Goal: Task Accomplishment & Management: Manage account settings

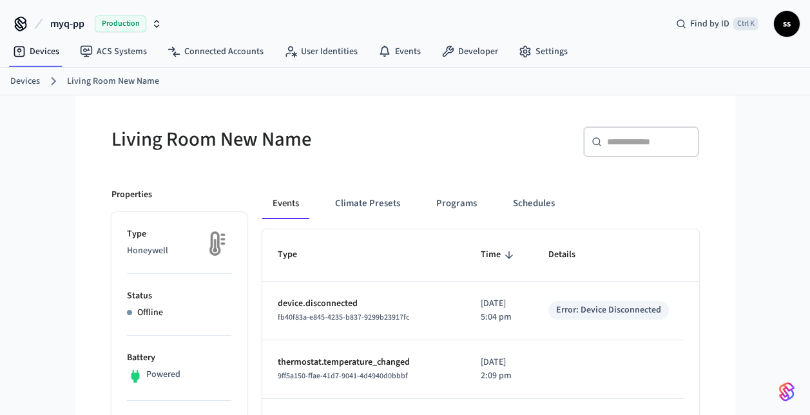
click at [104, 22] on span "Production" at bounding box center [121, 23] width 52 height 17
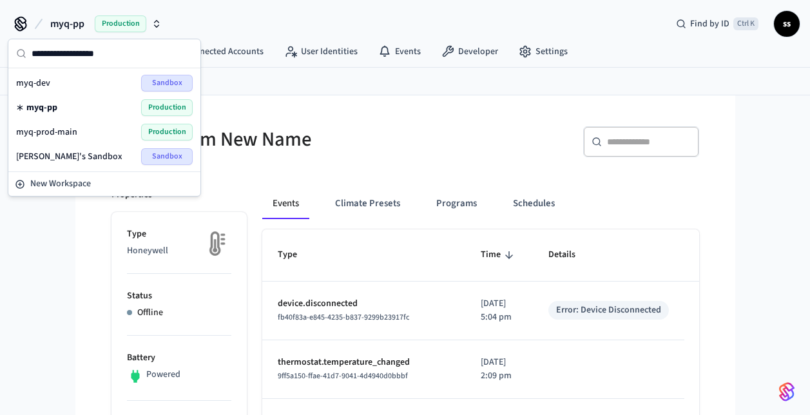
click at [175, 134] on span "Production" at bounding box center [167, 132] width 52 height 17
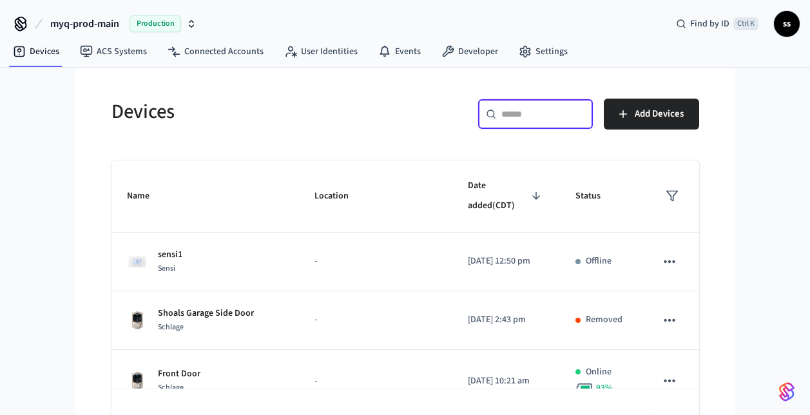
click at [533, 118] on input "text" at bounding box center [543, 114] width 84 height 13
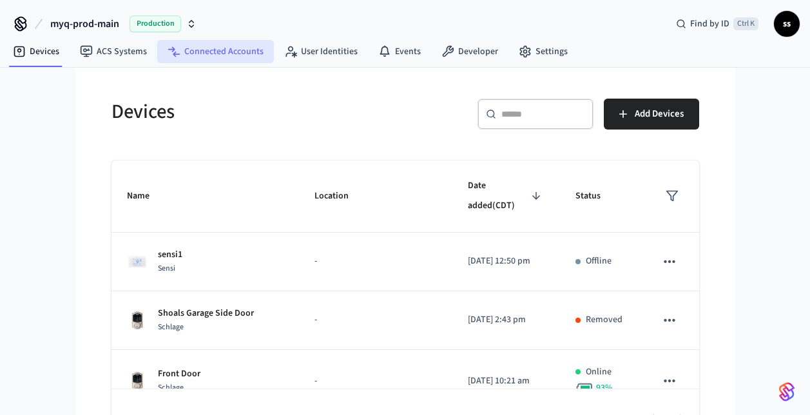
click at [247, 45] on link "Connected Accounts" at bounding box center [215, 51] width 117 height 23
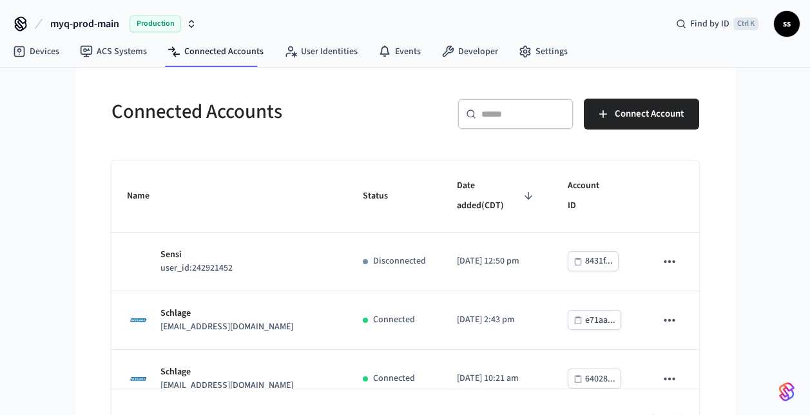
click at [525, 106] on div "​ ​" at bounding box center [515, 114] width 116 height 31
paste input "**********"
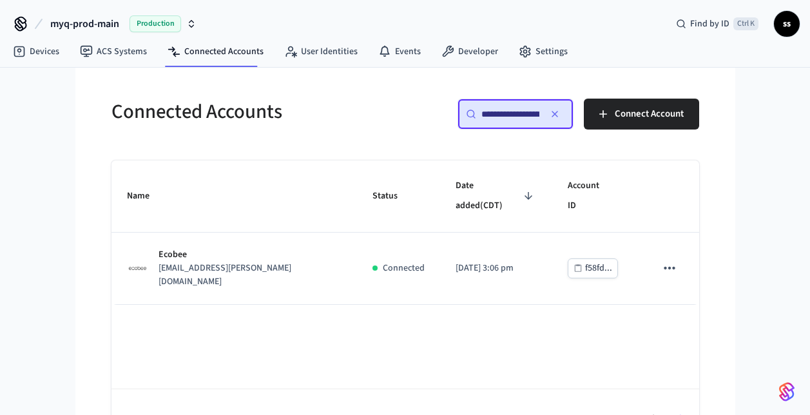
scroll to position [0, 122]
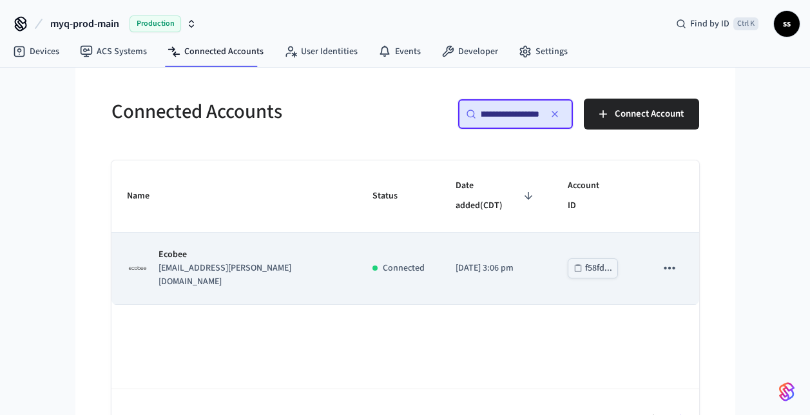
type input "**********"
click at [314, 253] on p "Ecobee" at bounding box center [249, 255] width 182 height 14
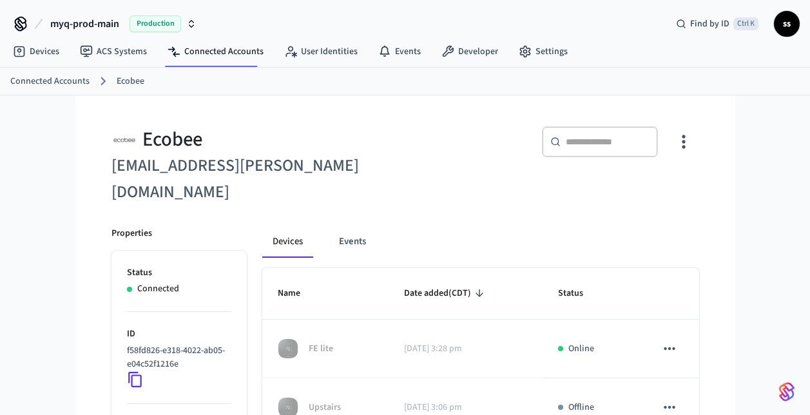
scroll to position [117, 0]
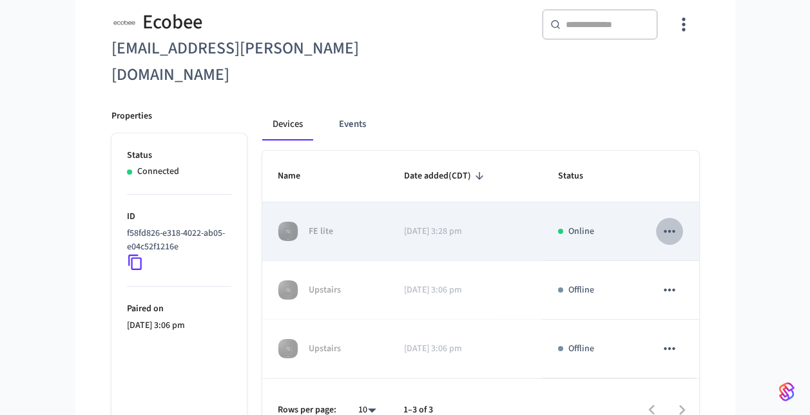
click at [670, 218] on button "sticky table" at bounding box center [669, 231] width 27 height 27
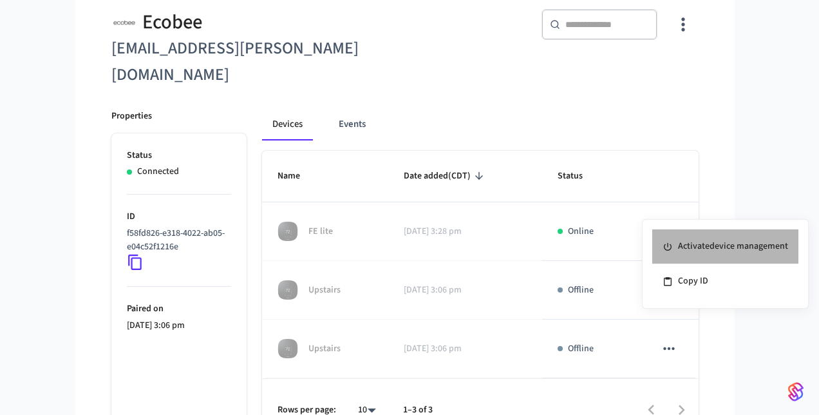
click at [703, 243] on li "Activate device management" at bounding box center [725, 246] width 146 height 35
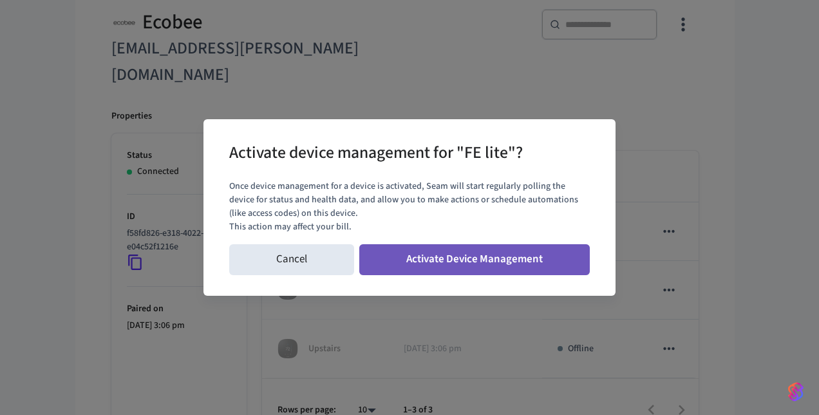
click at [526, 258] on button "Activate Device Management" at bounding box center [474, 259] width 231 height 31
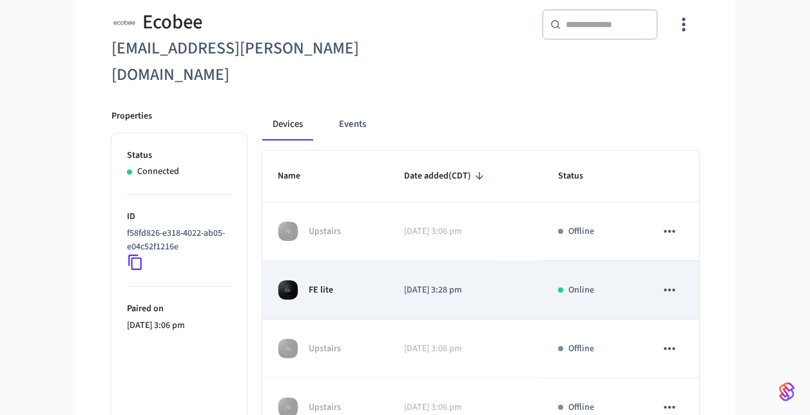
click at [380, 278] on td "FE lite" at bounding box center [325, 290] width 126 height 59
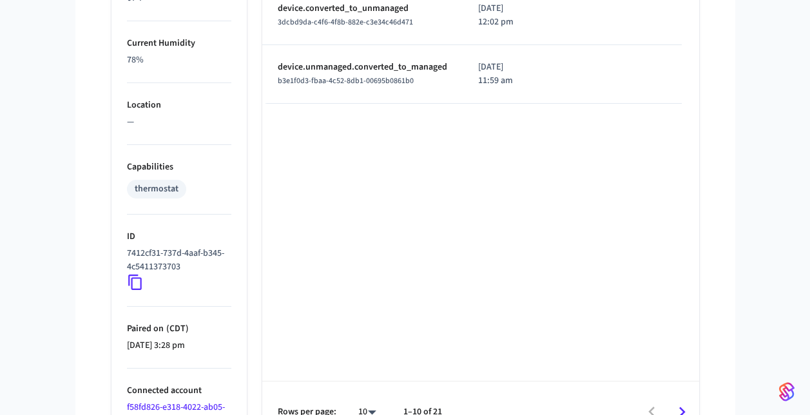
scroll to position [792, 0]
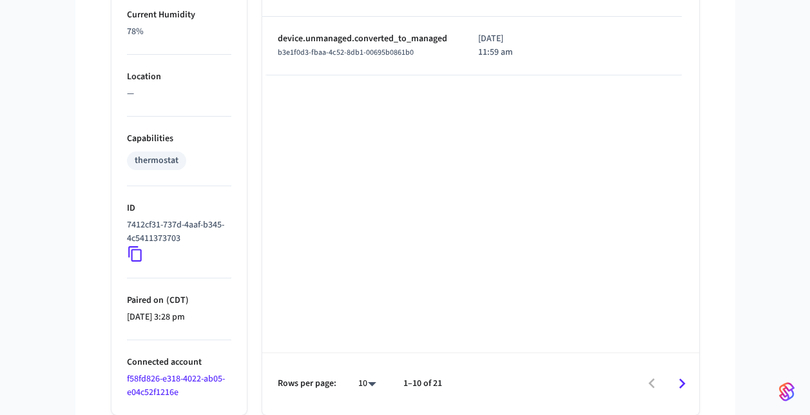
click at [137, 252] on icon at bounding box center [135, 253] width 17 height 17
click at [134, 252] on icon at bounding box center [135, 253] width 17 height 17
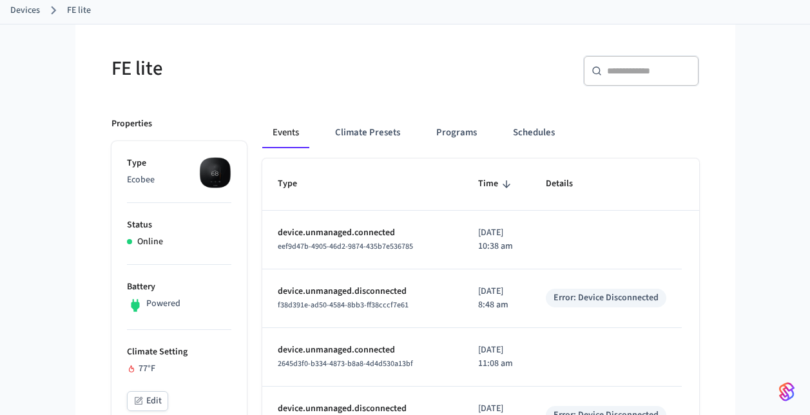
scroll to position [72, 0]
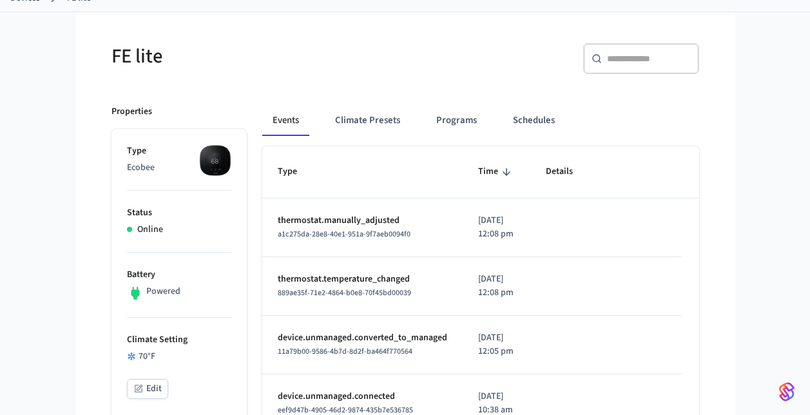
scroll to position [84, 0]
click at [363, 135] on div "Events Climate Presets Programs Schedules" at bounding box center [480, 124] width 437 height 41
click at [366, 117] on button "Climate Presets" at bounding box center [368, 119] width 86 height 31
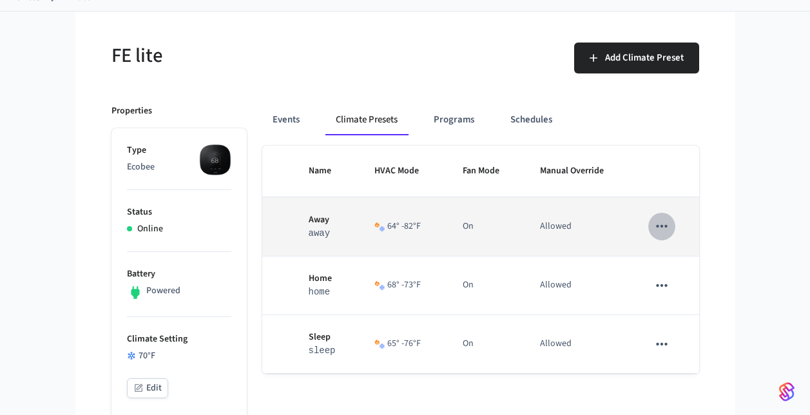
click at [658, 223] on icon "sticky table" at bounding box center [661, 226] width 17 height 17
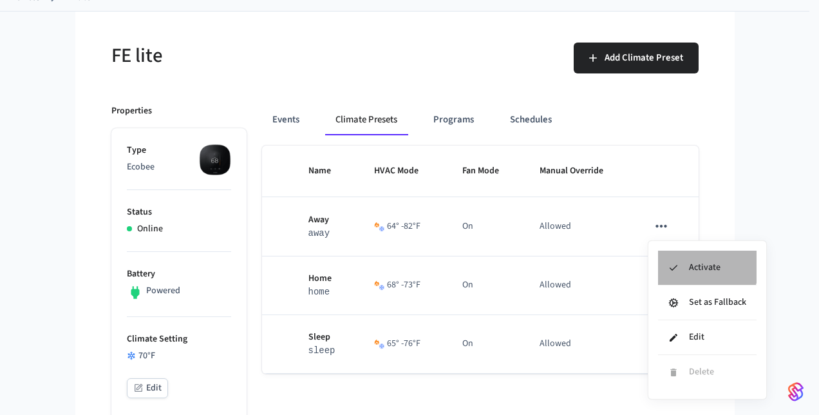
click at [690, 261] on li "Activate" at bounding box center [707, 268] width 99 height 35
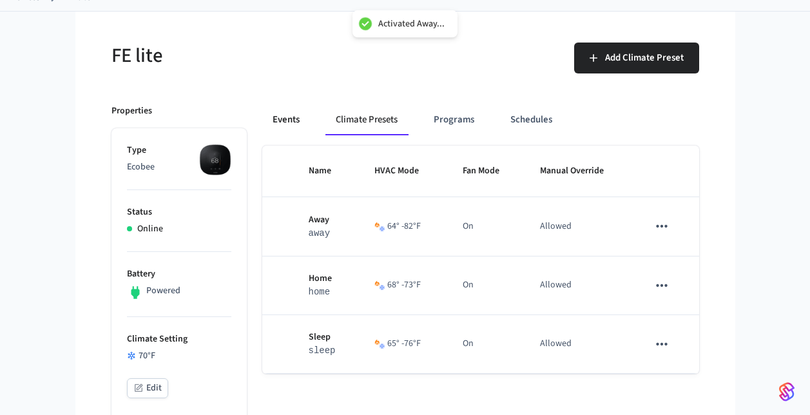
click at [285, 121] on button "Events" at bounding box center [286, 119] width 48 height 31
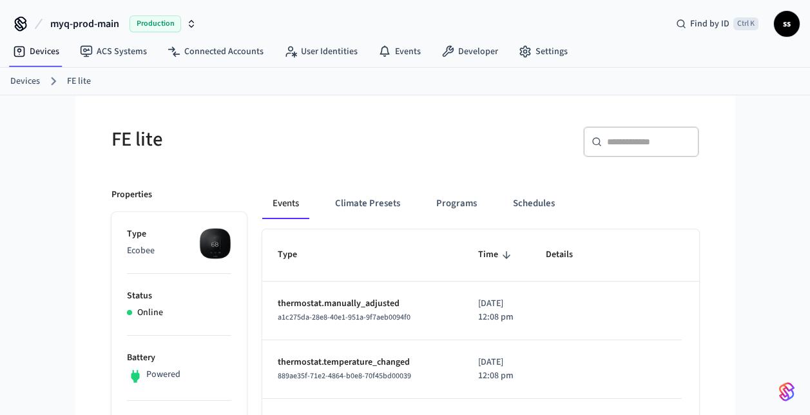
scroll to position [131, 0]
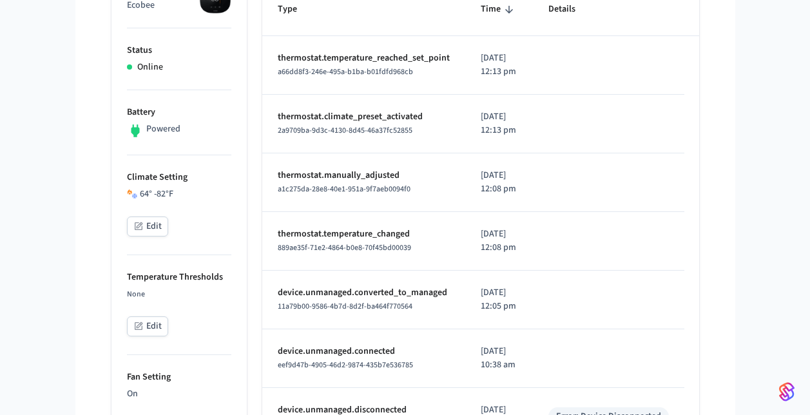
scroll to position [250, 0]
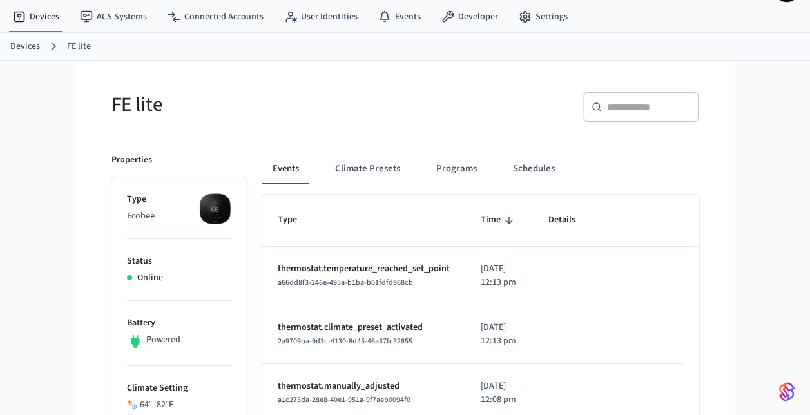
scroll to position [35, 0]
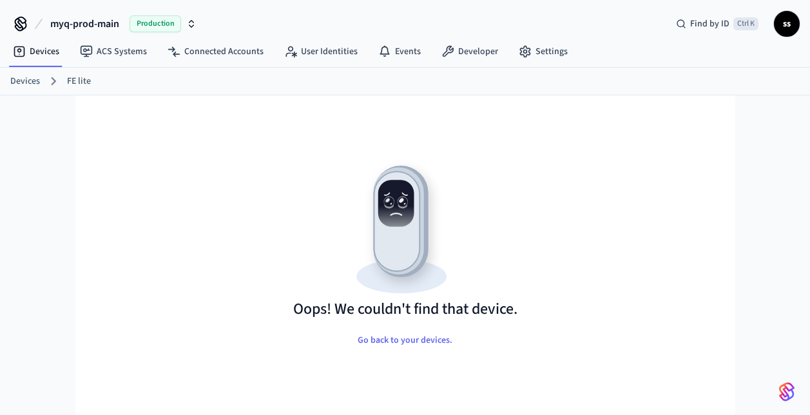
click at [32, 78] on link "Devices" at bounding box center [25, 82] width 30 height 14
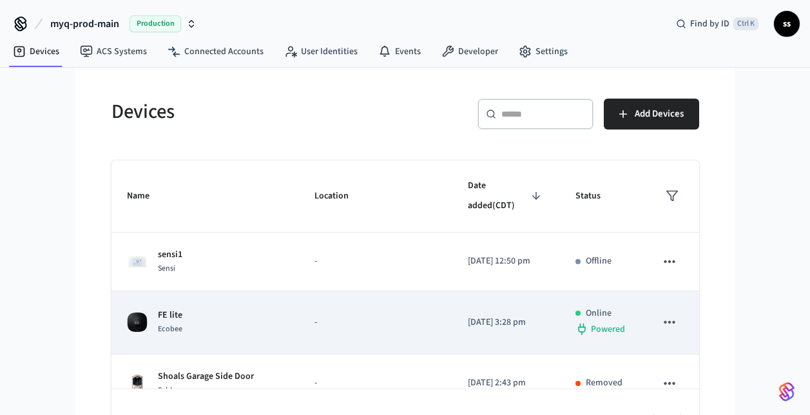
click at [271, 330] on td "FE lite Ecobee" at bounding box center [205, 322] width 188 height 63
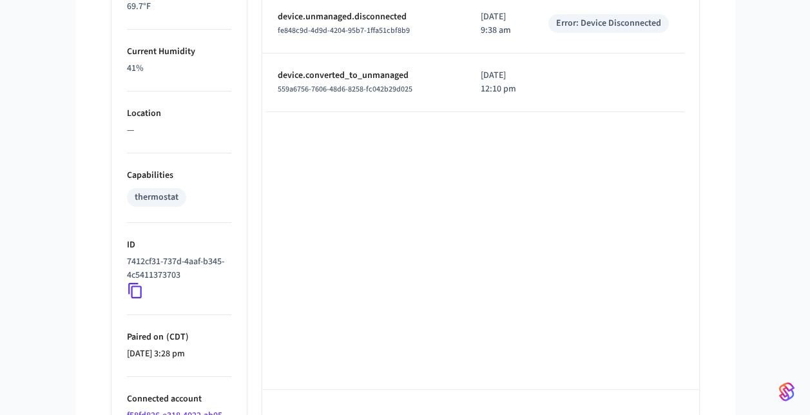
scroll to position [792, 0]
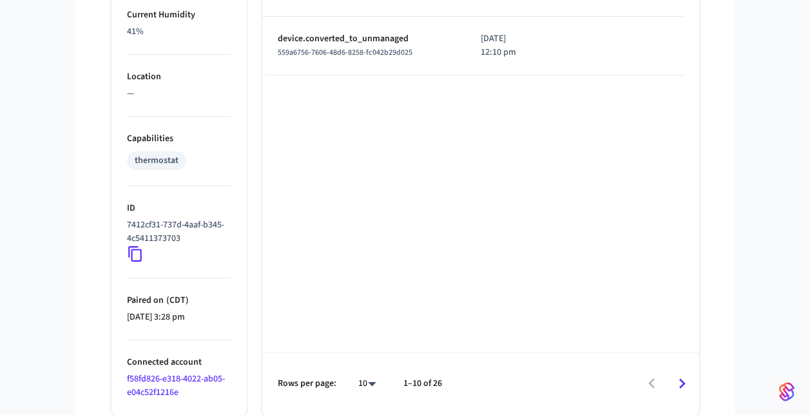
click at [179, 379] on link "f58fd826-e318-4022-ab05-e04c52f1216e" at bounding box center [176, 385] width 98 height 26
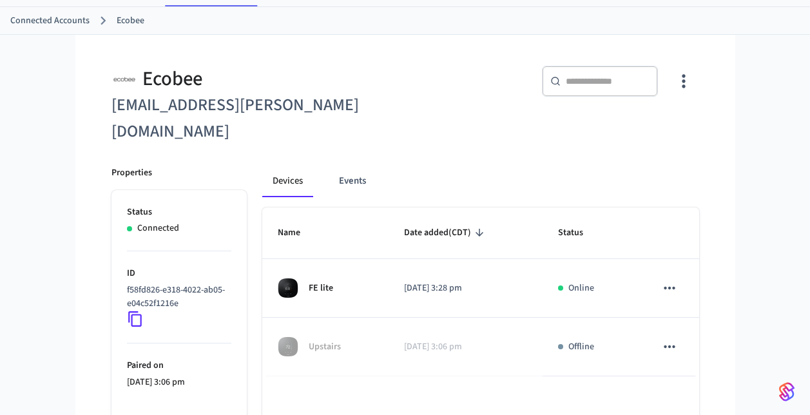
scroll to position [117, 0]
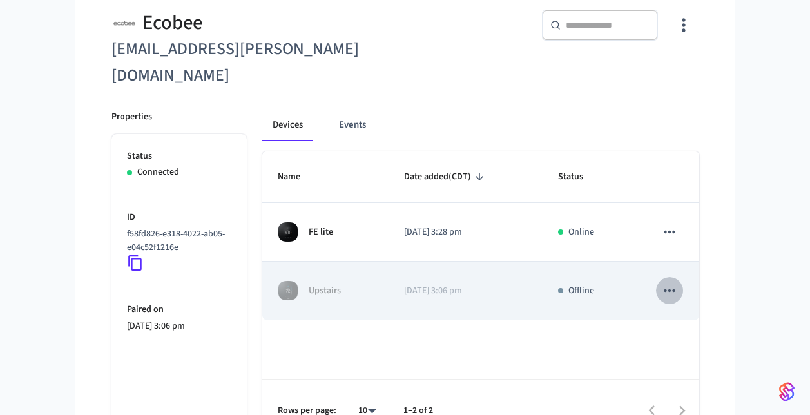
click at [670, 282] on icon "sticky table" at bounding box center [669, 290] width 17 height 17
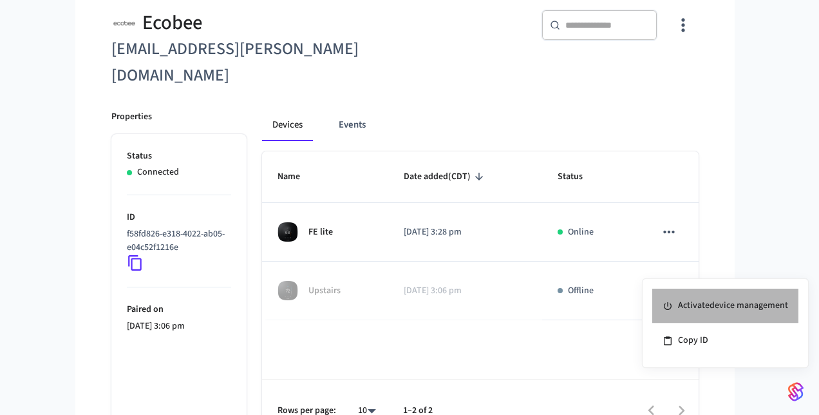
click at [689, 305] on li "Activate device management" at bounding box center [725, 306] width 146 height 35
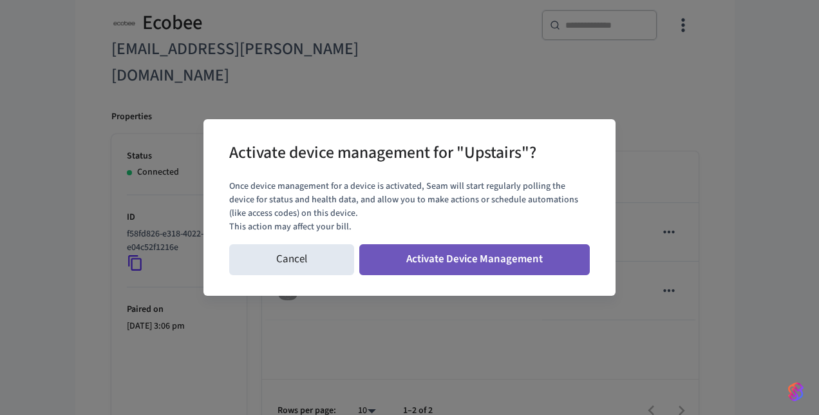
click at [497, 262] on button "Activate Device Management" at bounding box center [474, 259] width 231 height 31
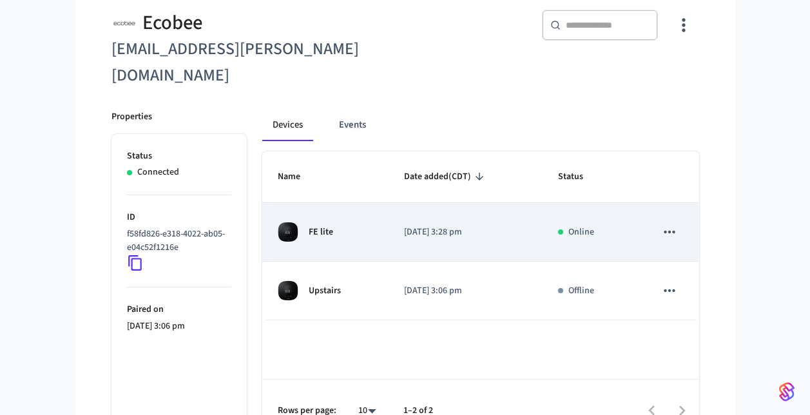
click at [342, 222] on div "FE lite" at bounding box center [325, 232] width 95 height 21
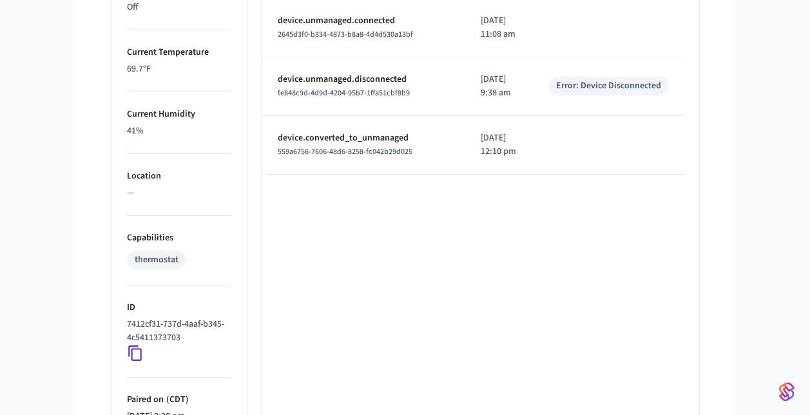
scroll to position [792, 0]
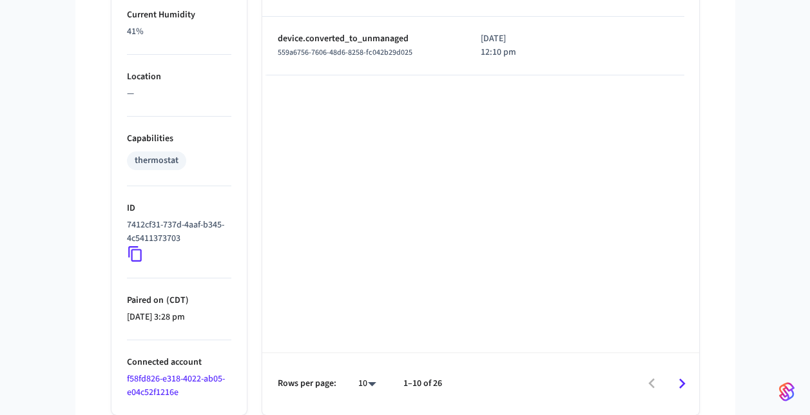
click at [137, 256] on icon at bounding box center [135, 253] width 17 height 17
click at [166, 381] on link "f58fd826-e318-4022-ab05-e04c52f1216e" at bounding box center [176, 385] width 98 height 26
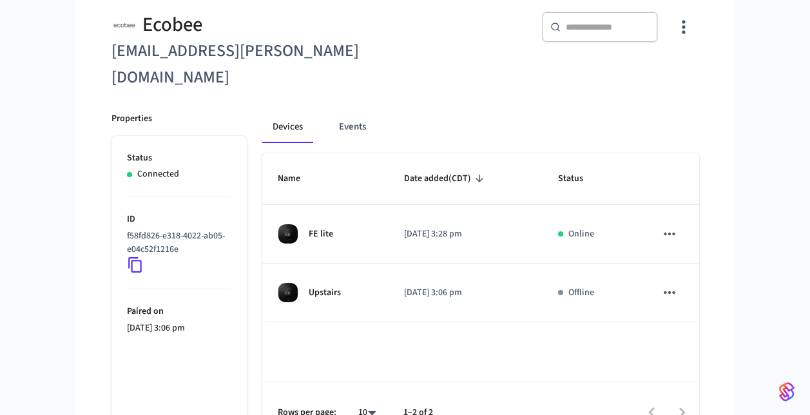
scroll to position [117, 0]
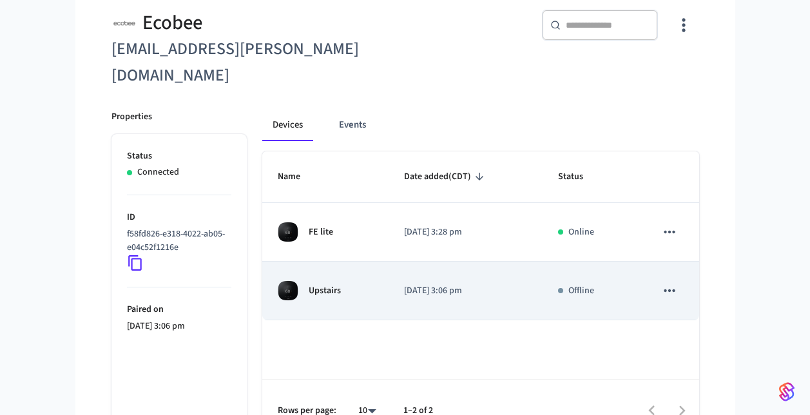
click at [383, 269] on td "Upstairs" at bounding box center [325, 290] width 126 height 59
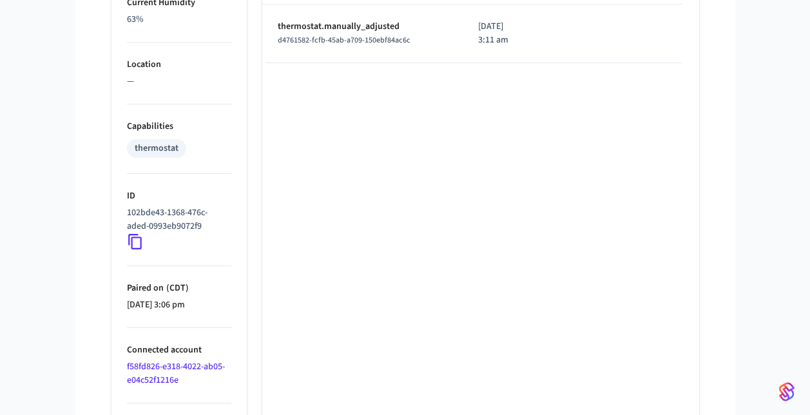
scroll to position [807, 0]
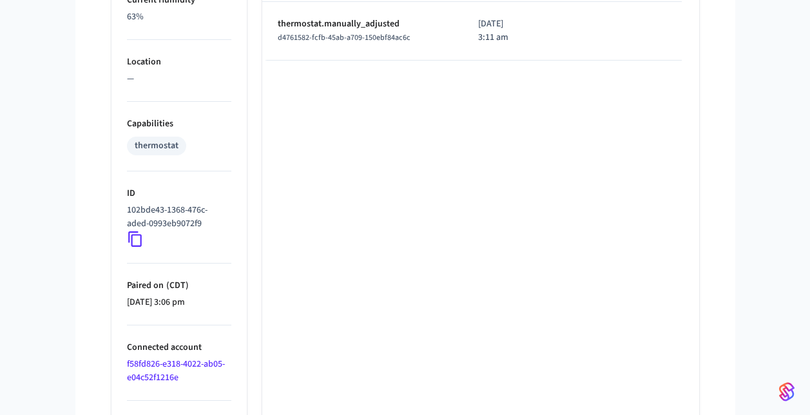
click at [133, 242] on icon at bounding box center [135, 239] width 17 height 17
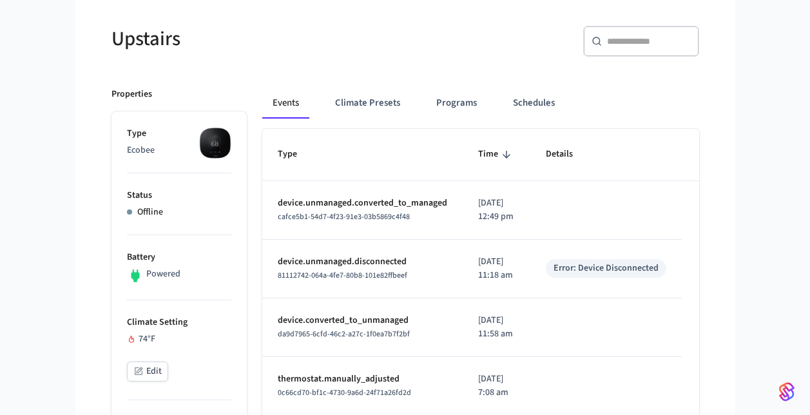
scroll to position [88, 0]
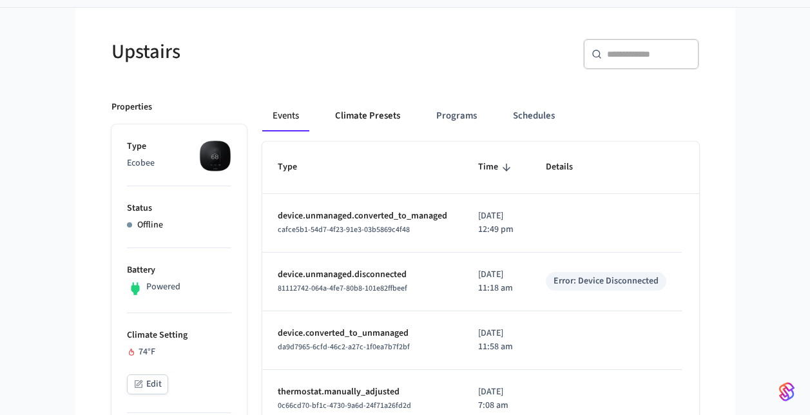
click at [387, 111] on button "Climate Presets" at bounding box center [368, 115] width 86 height 31
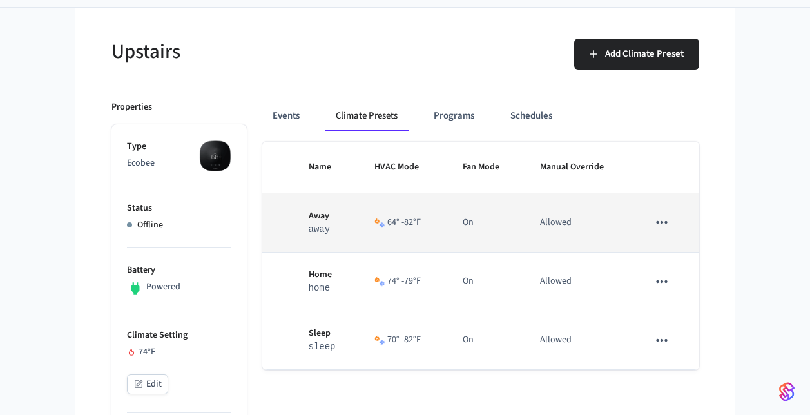
click at [654, 218] on icon "sticky table" at bounding box center [661, 222] width 17 height 17
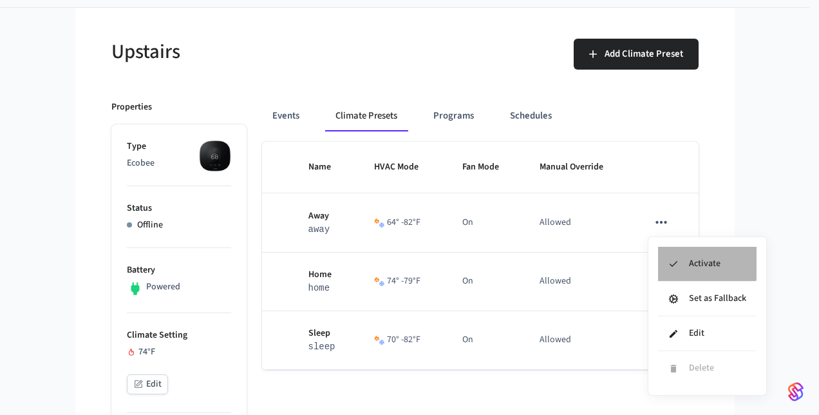
click at [680, 261] on li "Activate" at bounding box center [707, 264] width 99 height 35
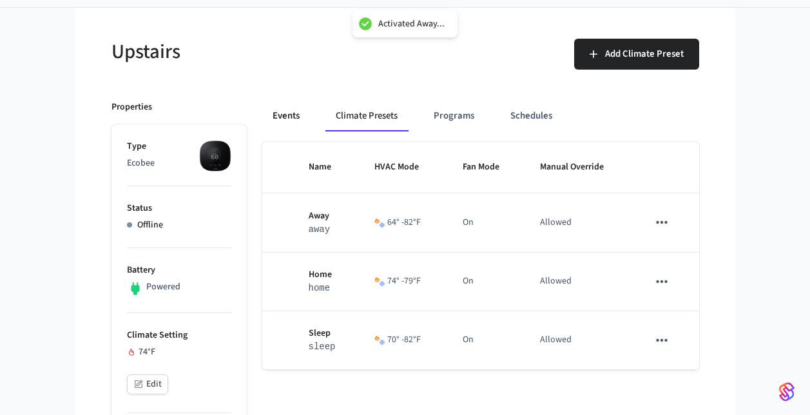
click at [281, 115] on button "Events" at bounding box center [286, 115] width 48 height 31
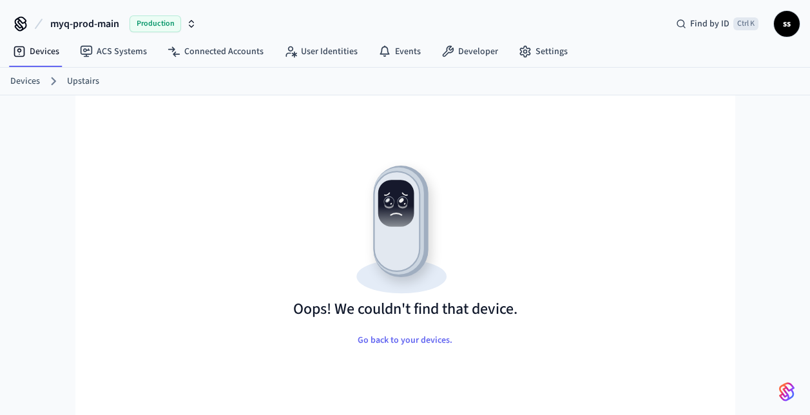
click at [84, 79] on link "Upstairs" at bounding box center [83, 82] width 32 height 14
click at [33, 82] on link "Devices" at bounding box center [25, 82] width 30 height 14
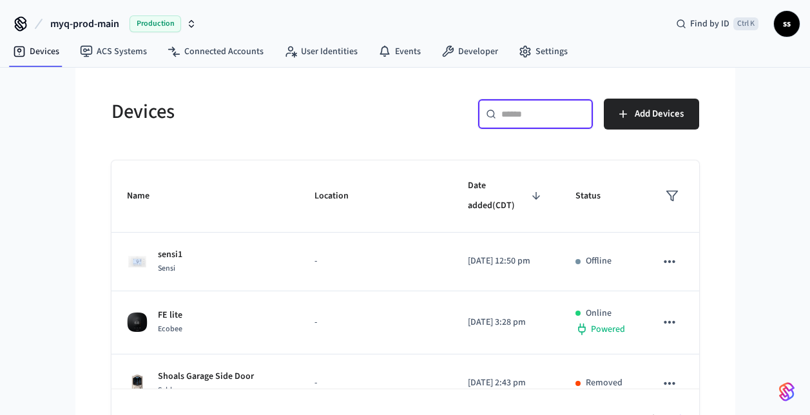
click at [522, 118] on input "text" at bounding box center [543, 114] width 84 height 13
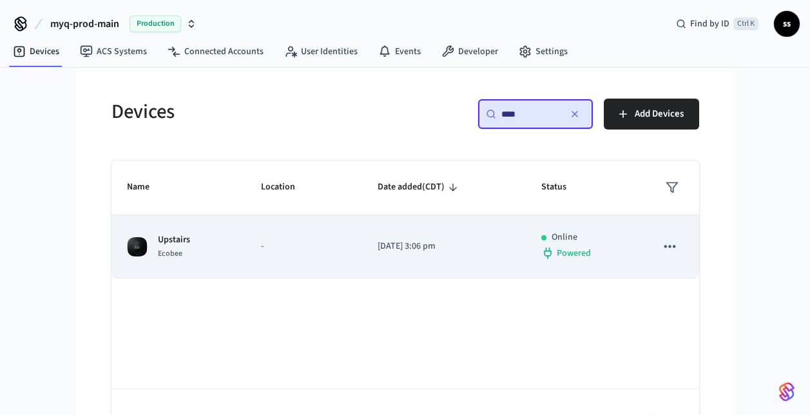
type input "****"
click at [360, 250] on td "-" at bounding box center [303, 246] width 117 height 63
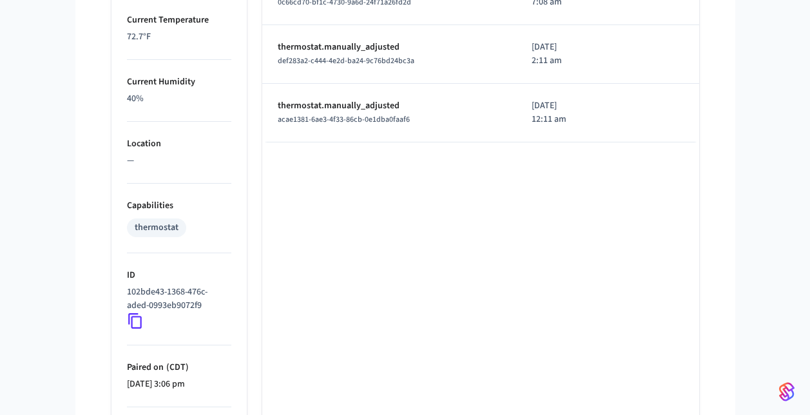
scroll to position [726, 0]
click at [135, 321] on icon at bounding box center [135, 319] width 17 height 17
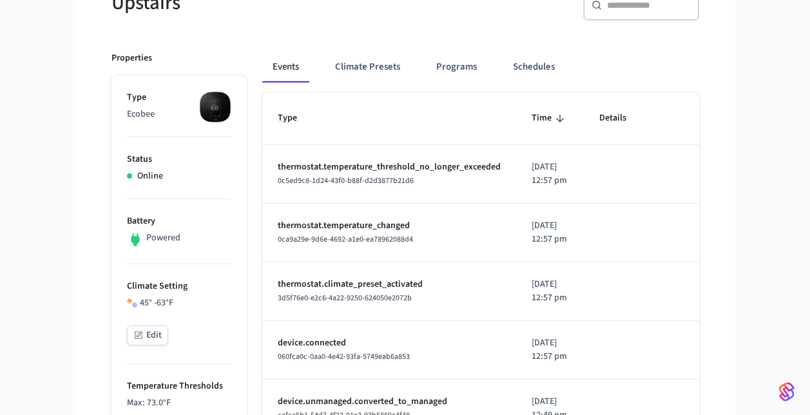
scroll to position [0, 0]
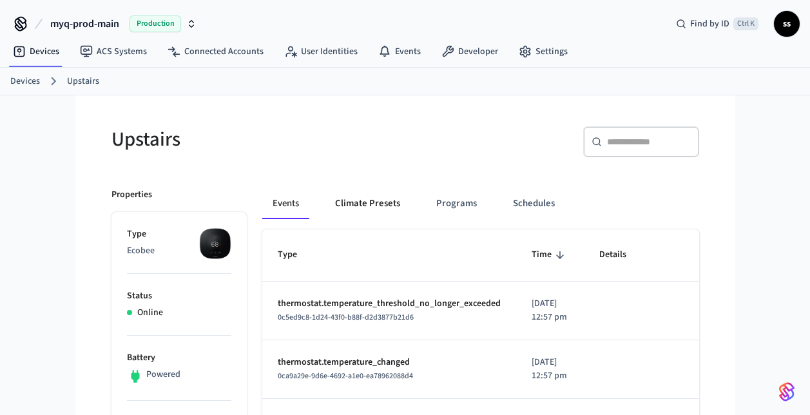
click at [362, 199] on button "Climate Presets" at bounding box center [368, 203] width 86 height 31
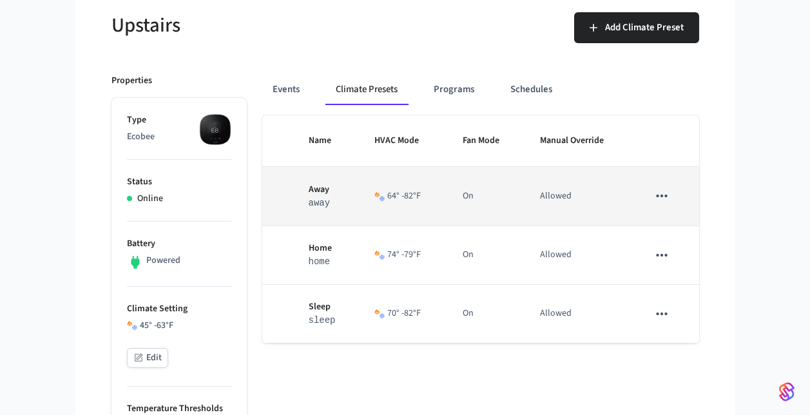
scroll to position [117, 0]
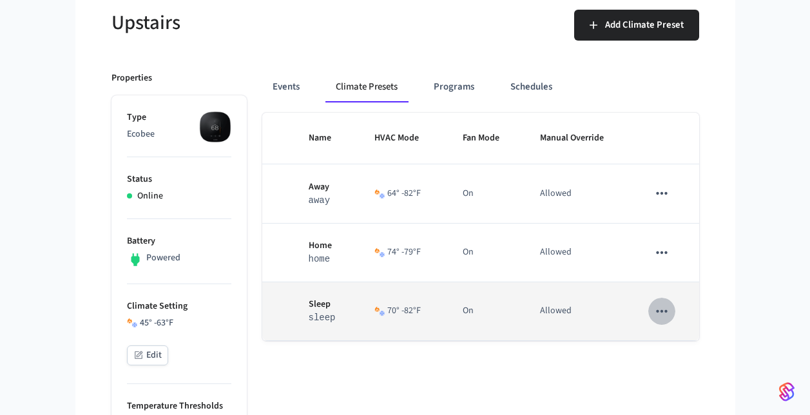
click at [669, 309] on icon "sticky table" at bounding box center [661, 311] width 17 height 17
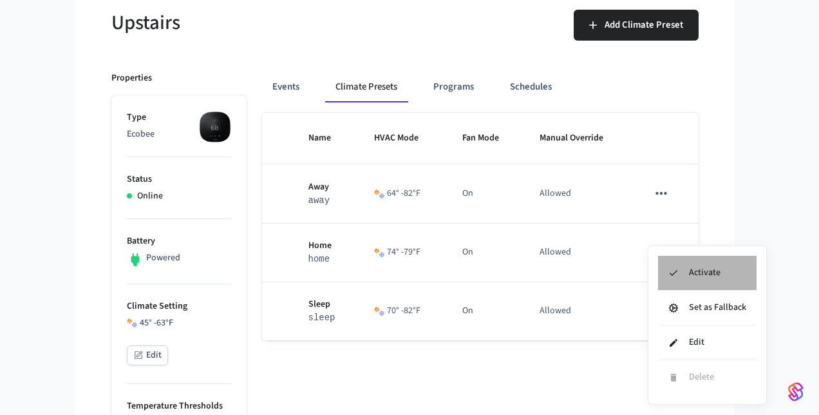
click at [718, 267] on li "Activate" at bounding box center [707, 273] width 99 height 35
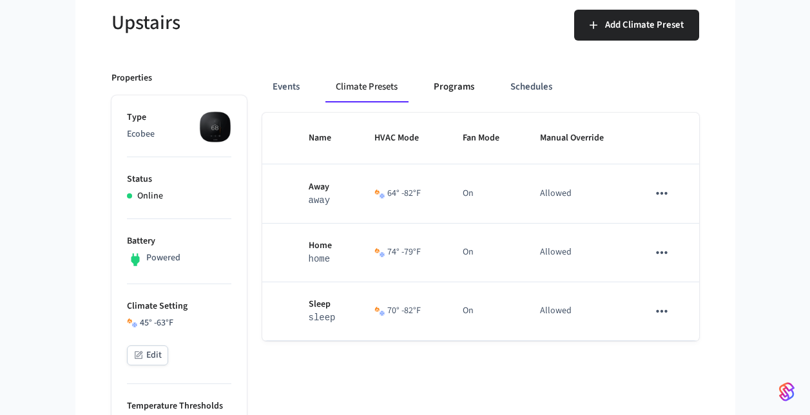
click at [459, 87] on button "Programs" at bounding box center [453, 86] width 61 height 31
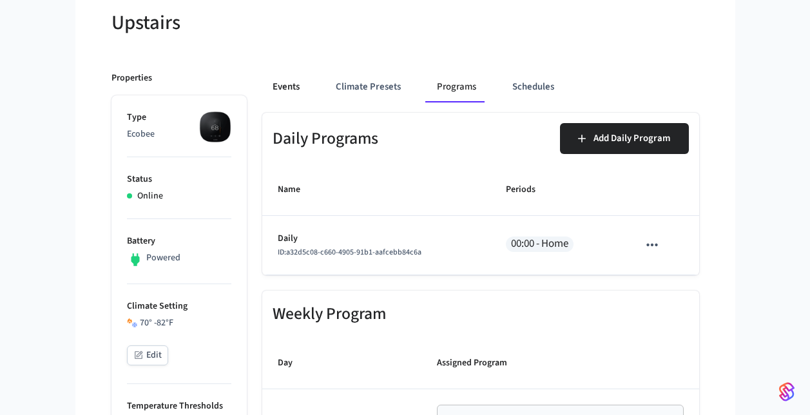
click at [289, 88] on button "Events" at bounding box center [286, 86] width 48 height 31
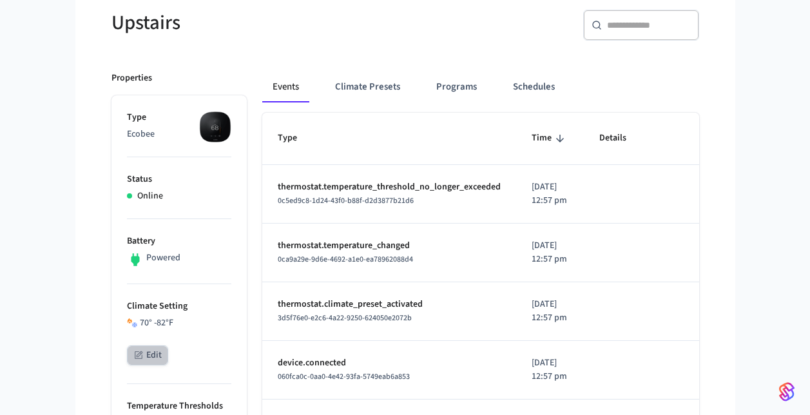
click at [149, 348] on button "Edit" at bounding box center [147, 355] width 41 height 20
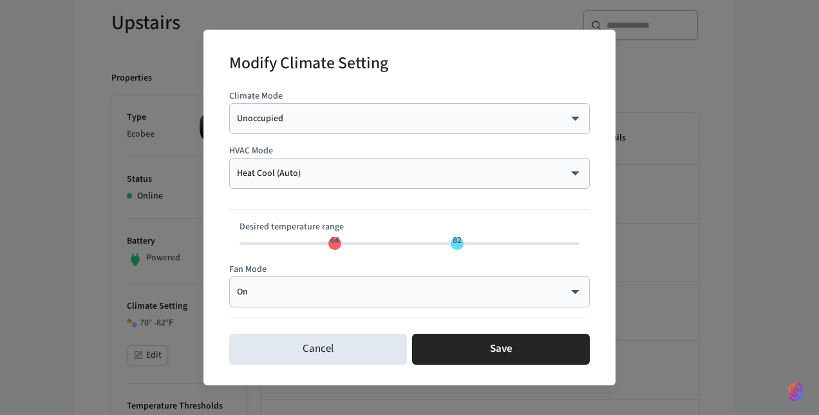
type input "**"
click at [345, 243] on span "65" at bounding box center [341, 240] width 24 height 19
type input "**"
click at [484, 245] on span "65 86" at bounding box center [410, 243] width 340 height 19
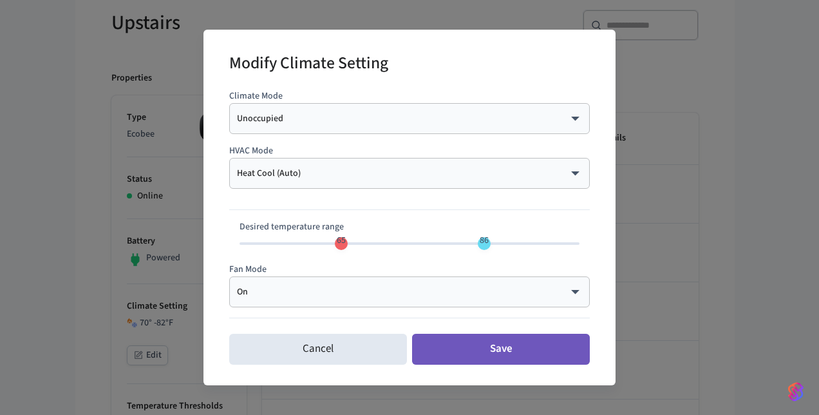
click at [488, 346] on button "Save" at bounding box center [501, 349] width 178 height 31
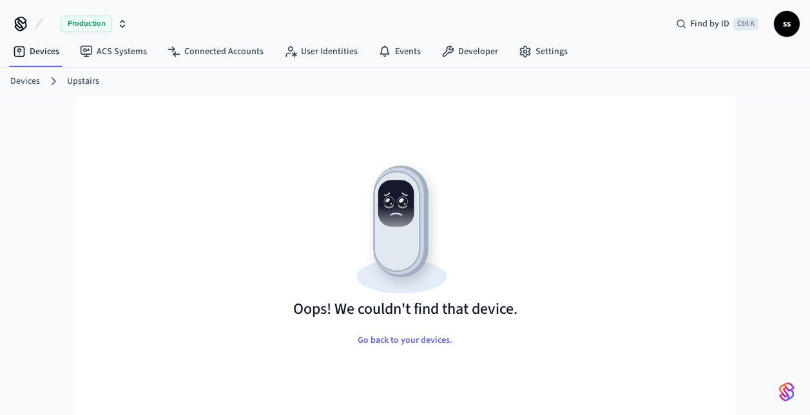
click at [68, 82] on link "Upstairs" at bounding box center [83, 82] width 32 height 14
click at [85, 82] on link "Upstairs" at bounding box center [83, 82] width 32 height 14
click at [35, 80] on link "Devices" at bounding box center [25, 82] width 30 height 14
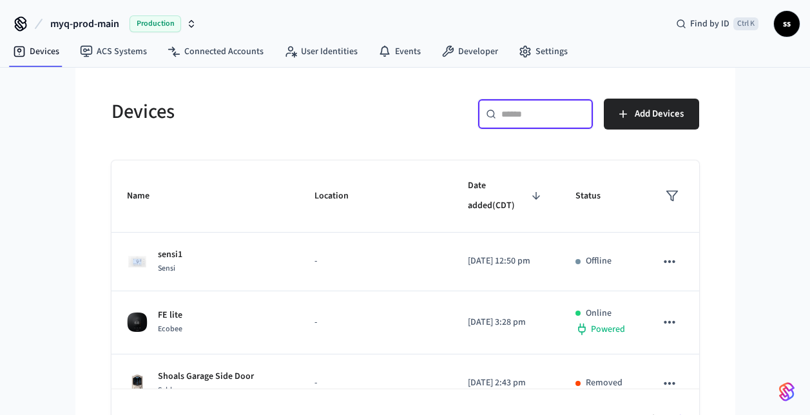
click at [525, 117] on input "text" at bounding box center [543, 114] width 84 height 13
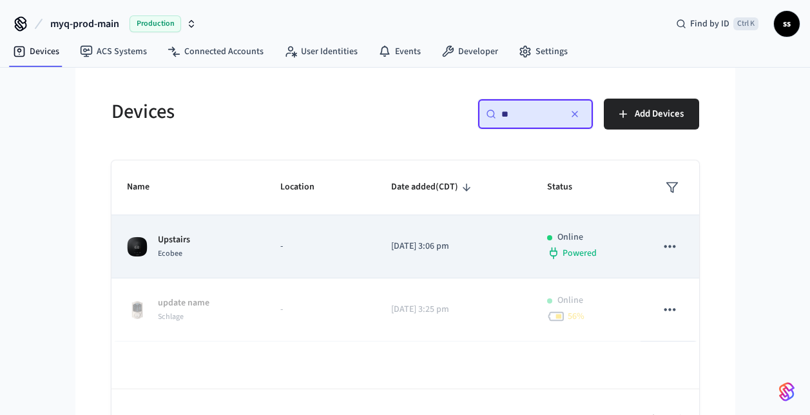
type input "**"
click at [275, 247] on td "-" at bounding box center [320, 246] width 111 height 63
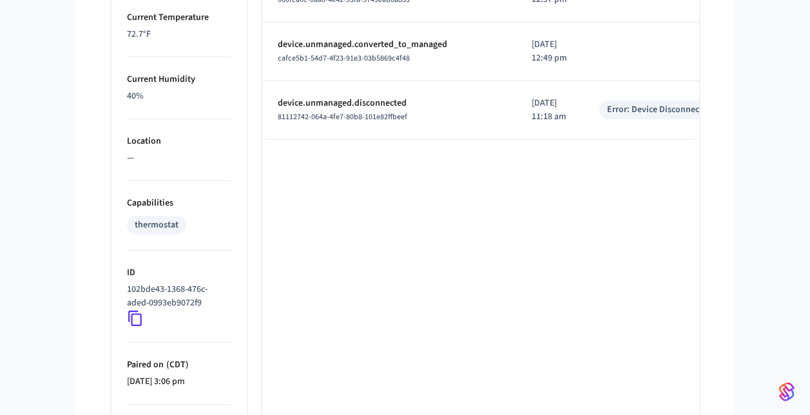
scroll to position [792, 0]
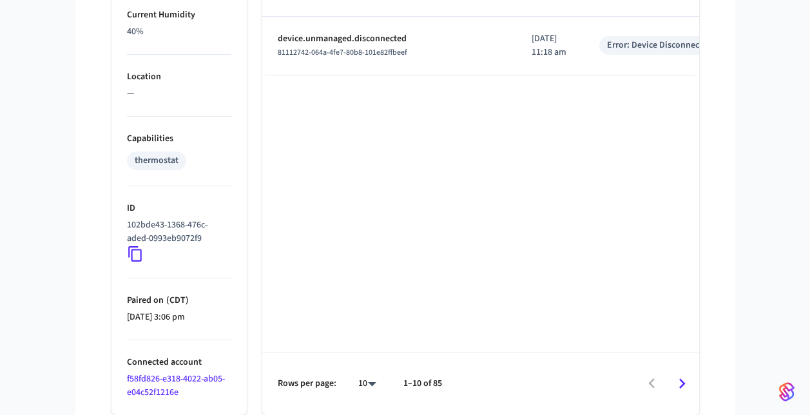
click at [188, 379] on link "f58fd826-e318-4022-ab05-e04c52f1216e" at bounding box center [176, 385] width 98 height 26
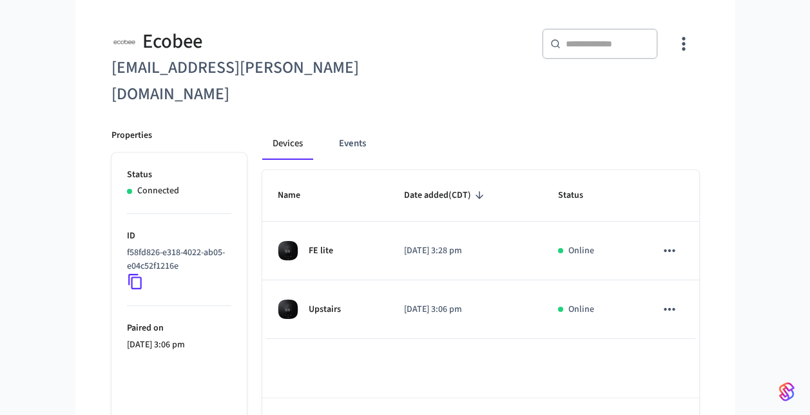
scroll to position [102, 0]
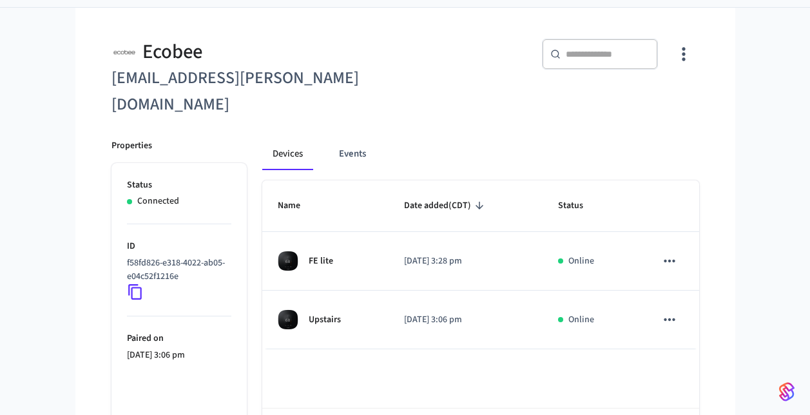
scroll to position [117, 0]
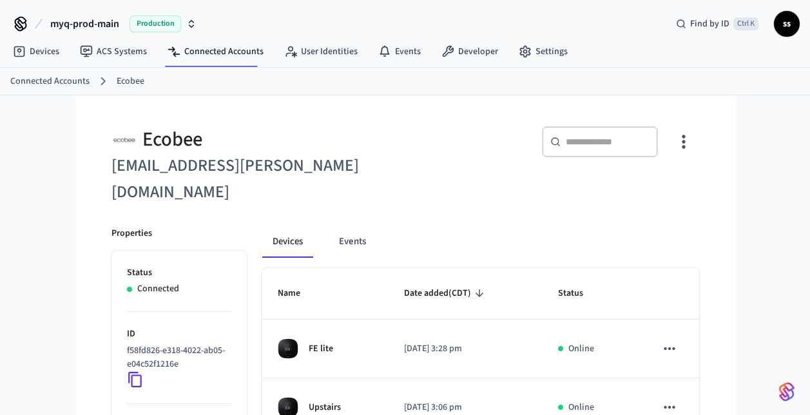
scroll to position [117, 0]
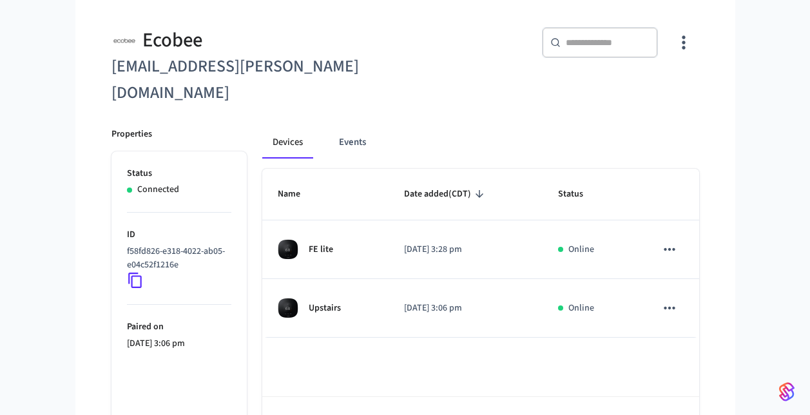
scroll to position [102, 0]
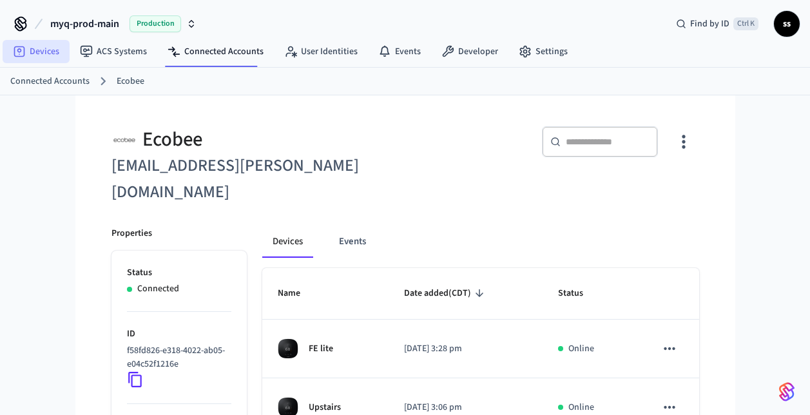
click at [41, 50] on link "Devices" at bounding box center [36, 51] width 67 height 23
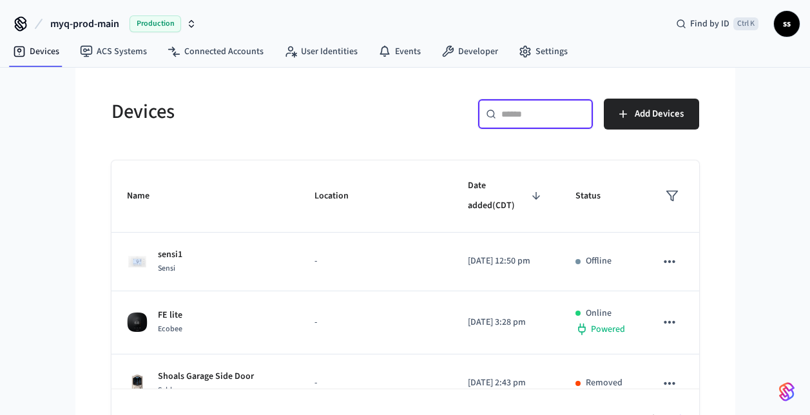
click at [547, 108] on input "text" at bounding box center [543, 114] width 84 height 13
paste input "**********"
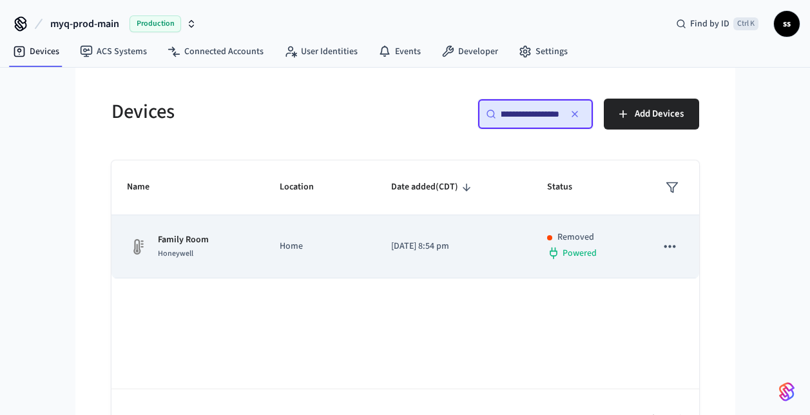
type input "**********"
click at [325, 244] on p "Home" at bounding box center [320, 247] width 81 height 14
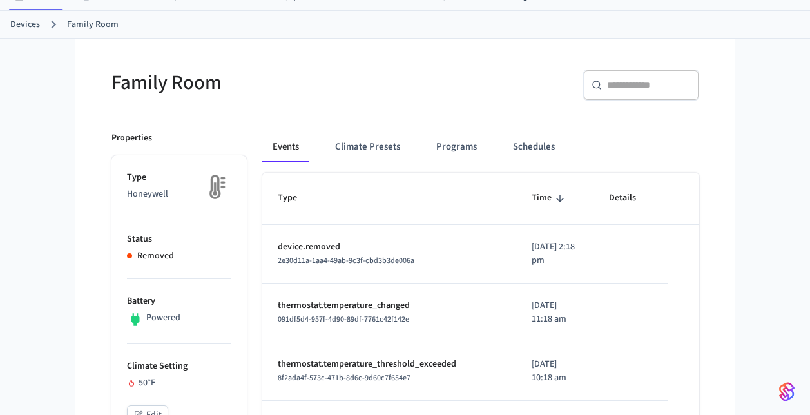
scroll to position [58, 0]
click at [325, 244] on p "device.removed" at bounding box center [389, 246] width 223 height 14
drag, startPoint x: 325, startPoint y: 244, endPoint x: 336, endPoint y: 260, distance: 18.6
click at [336, 260] on span "2e30d11a-1aa4-49ab-9c3f-cbd3b3de006a" at bounding box center [346, 259] width 137 height 11
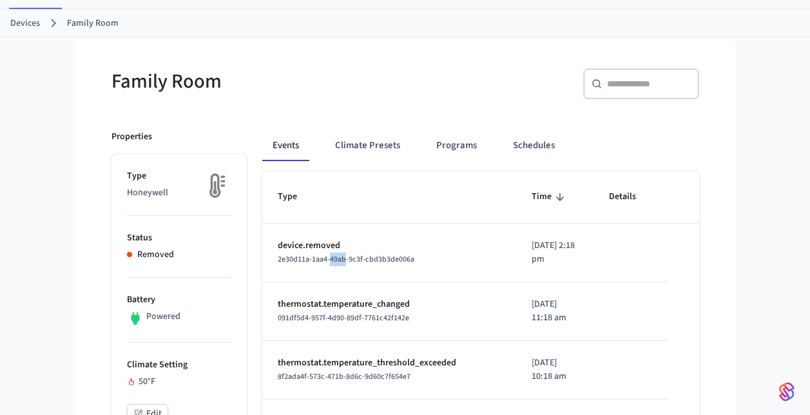
click at [336, 260] on span "2e30d11a-1aa4-49ab-9c3f-cbd3b3de006a" at bounding box center [346, 259] width 137 height 11
drag, startPoint x: 336, startPoint y: 260, endPoint x: 254, endPoint y: 213, distance: 94.0
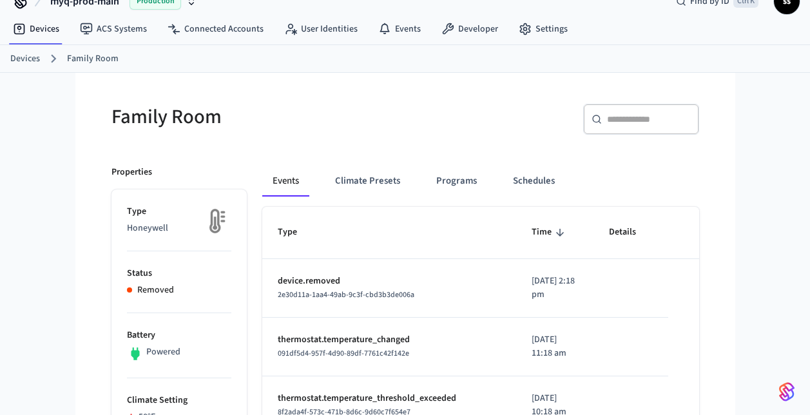
scroll to position [22, 0]
click at [41, 42] on nav "Devices ACS Systems Connected Accounts User Identities Events Developer Settings" at bounding box center [290, 30] width 575 height 30
click at [41, 38] on link "Devices" at bounding box center [36, 29] width 67 height 23
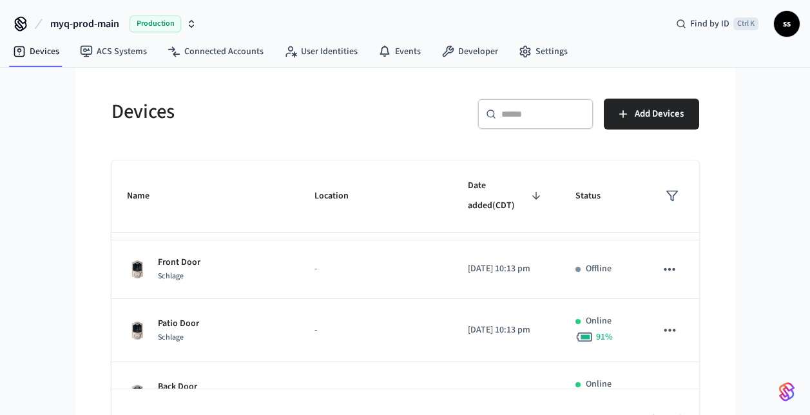
scroll to position [307, 0]
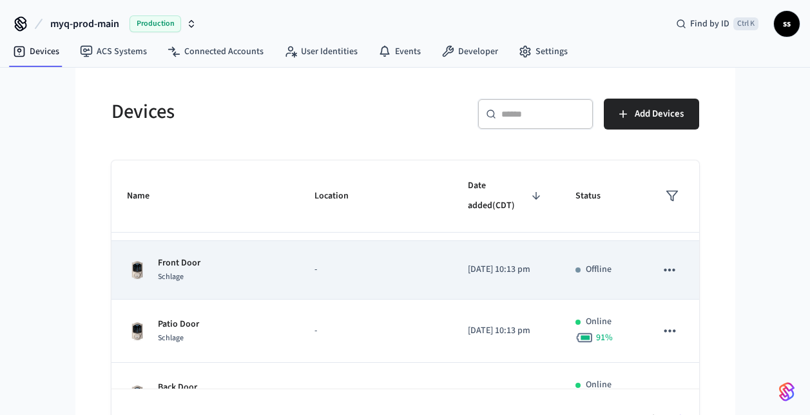
click at [314, 263] on p "-" at bounding box center [375, 270] width 122 height 14
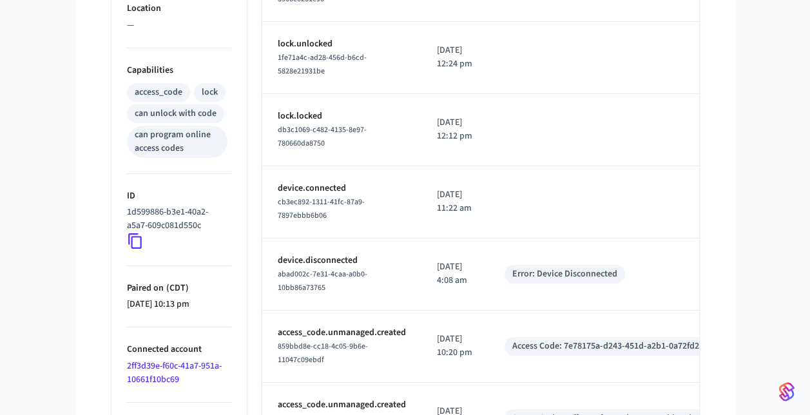
scroll to position [477, 0]
click at [131, 243] on icon at bounding box center [135, 240] width 14 height 15
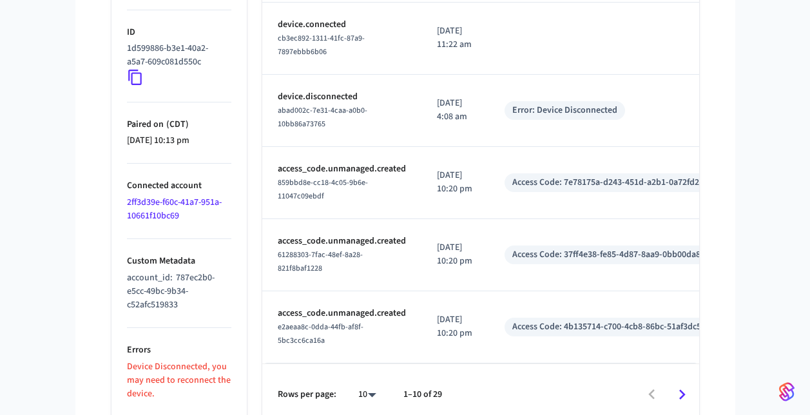
scroll to position [640, 0]
drag, startPoint x: 175, startPoint y: 279, endPoint x: 194, endPoint y: 310, distance: 37.0
click at [194, 310] on p "account_id : 787ec2b0-e5cc-49bc-9b34-c52afc519833" at bounding box center [179, 291] width 104 height 41
copy span "787ec2b0-e5cc-49bc-9b34-c52afc519833"
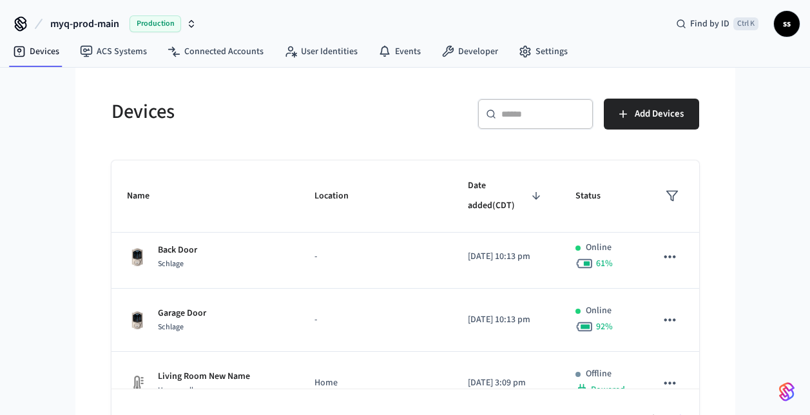
scroll to position [444, 0]
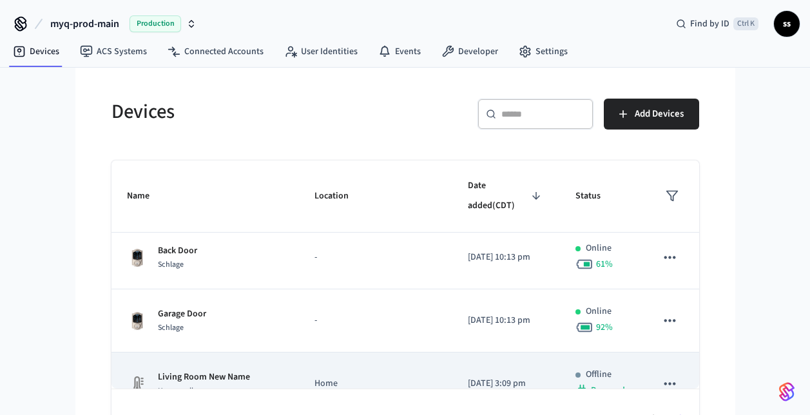
click at [226, 372] on td "Living Room New Name Honeywell" at bounding box center [205, 383] width 188 height 63
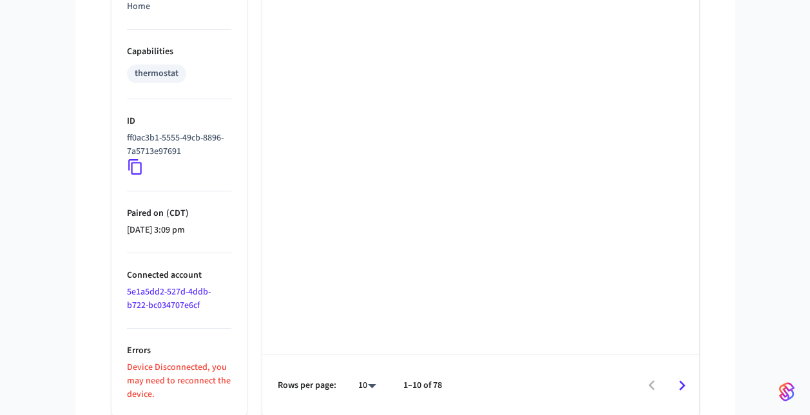
scroll to position [881, 0]
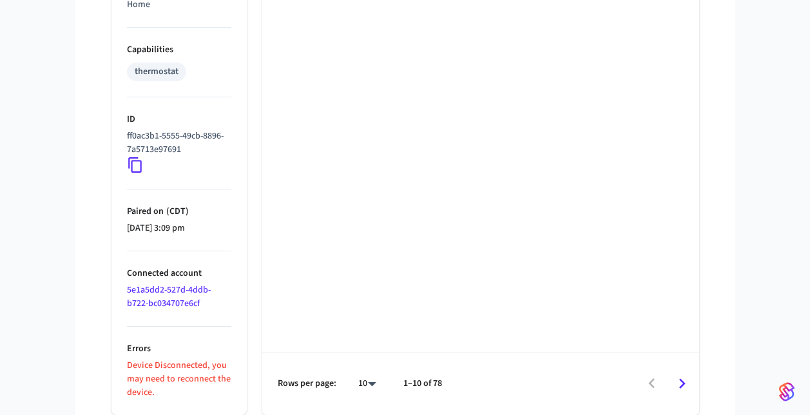
click at [137, 168] on icon at bounding box center [135, 165] width 17 height 17
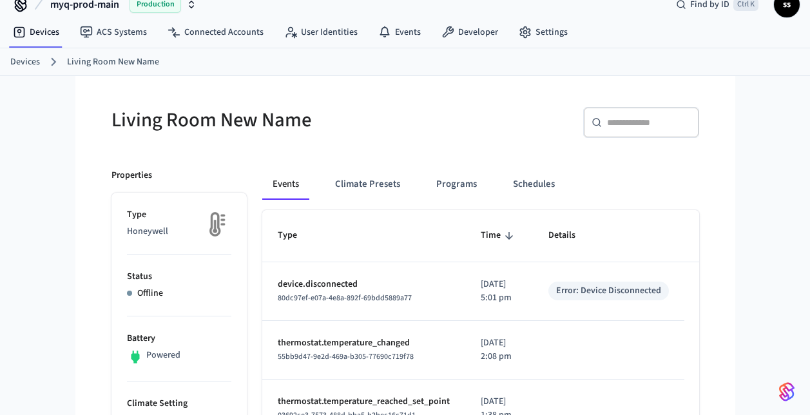
scroll to position [19, 0]
click at [51, 38] on link "Devices" at bounding box center [36, 32] width 67 height 23
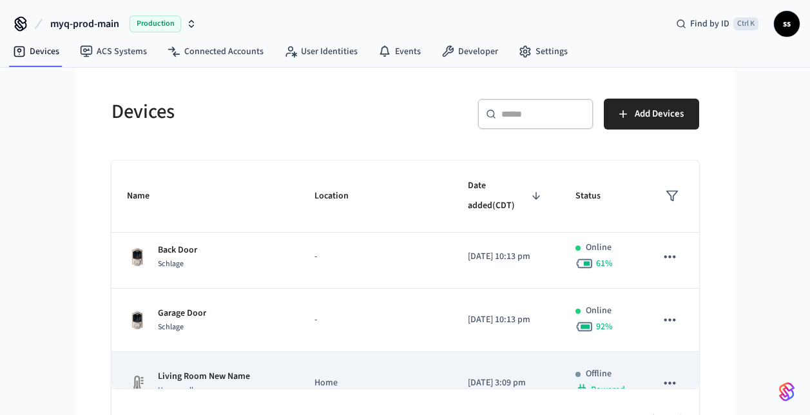
scroll to position [36, 0]
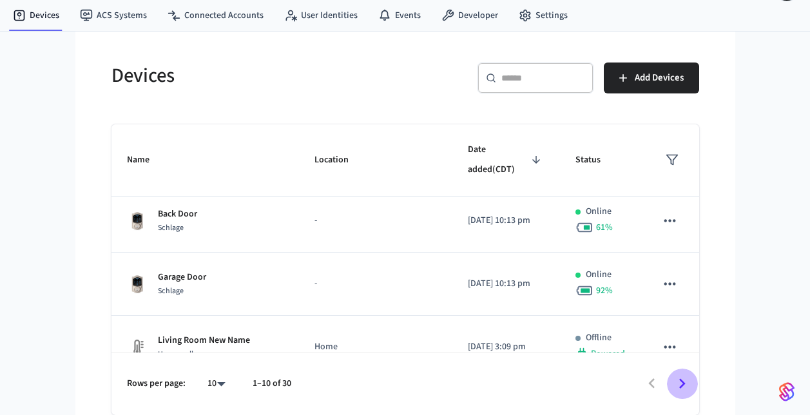
click at [678, 383] on icon "Go to next page" at bounding box center [682, 384] width 20 height 20
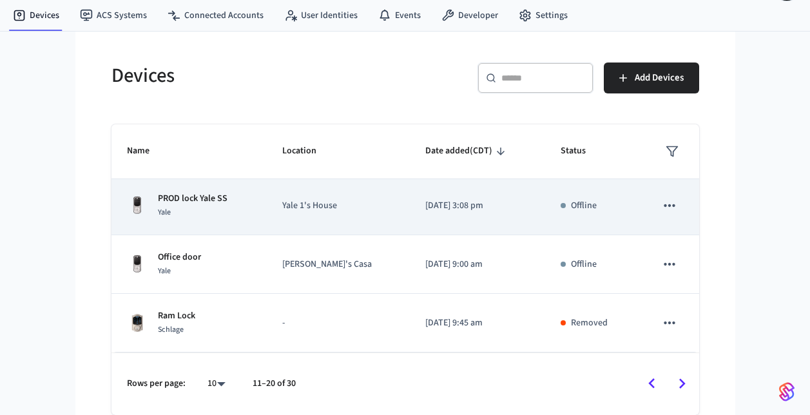
click at [231, 233] on td "PROD lock Yale SS Yale" at bounding box center [189, 205] width 156 height 59
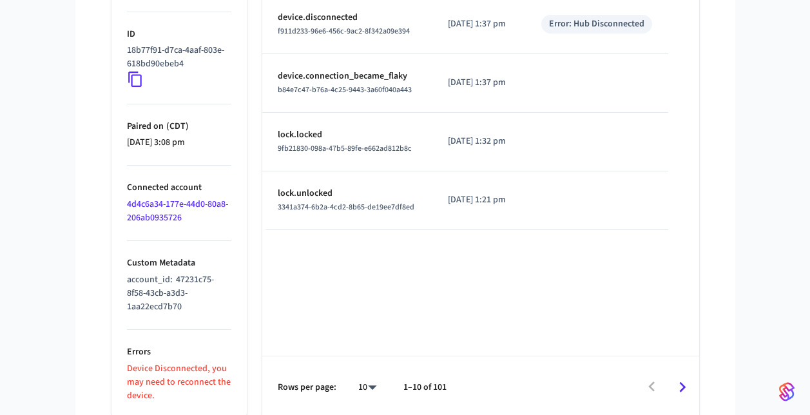
scroll to position [641, 0]
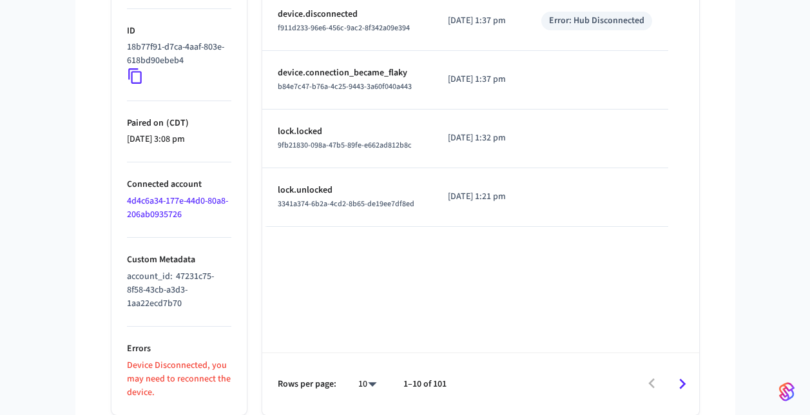
click at [133, 77] on icon at bounding box center [135, 76] width 17 height 17
click at [188, 200] on link "4d4c6a34-177e-44d0-80a8-206ab0935726" at bounding box center [177, 208] width 101 height 26
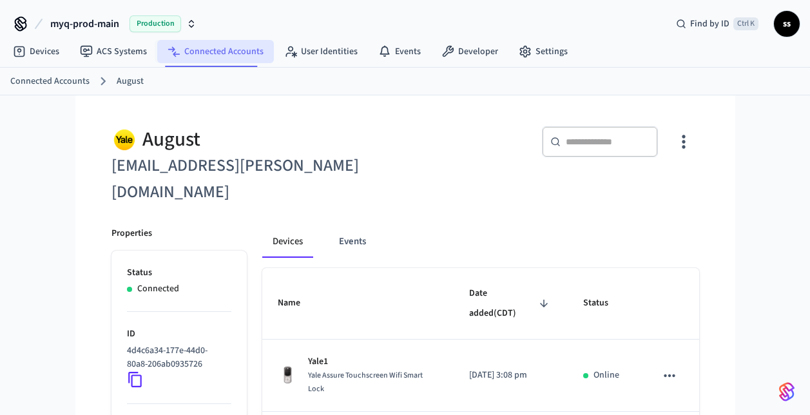
click at [213, 51] on link "Connected Accounts" at bounding box center [215, 51] width 117 height 23
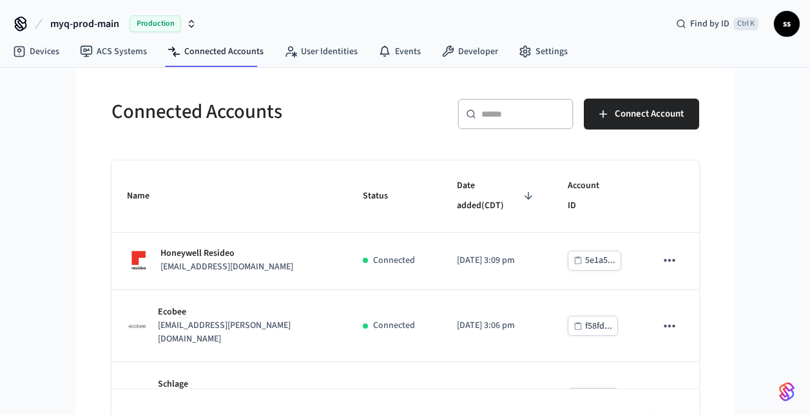
scroll to position [337, 0]
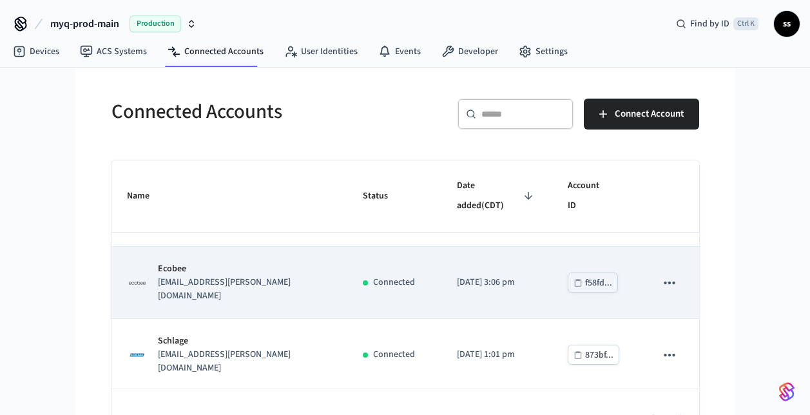
click at [314, 290] on td "Ecobee ecobeepremiumfe@chamberlain.mailosaur.net" at bounding box center [229, 283] width 236 height 72
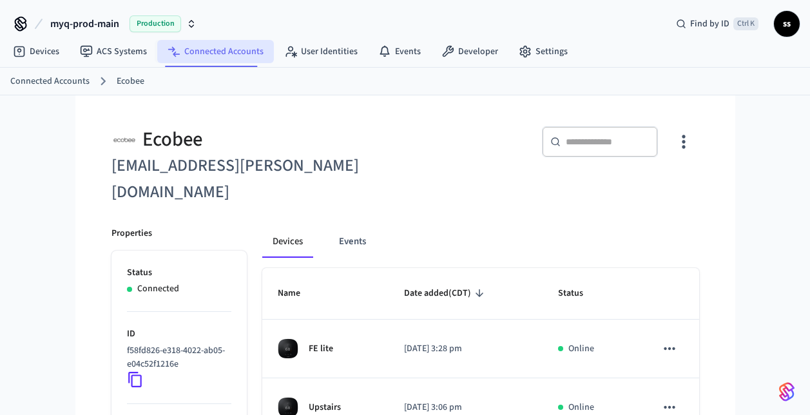
click at [220, 44] on link "Connected Accounts" at bounding box center [215, 51] width 117 height 23
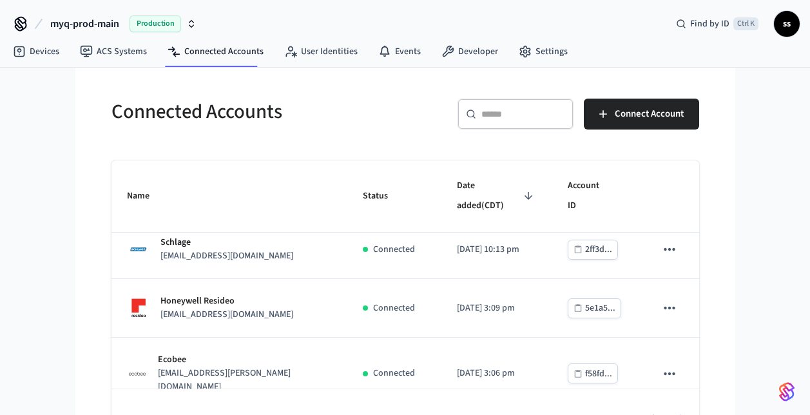
scroll to position [246, 0]
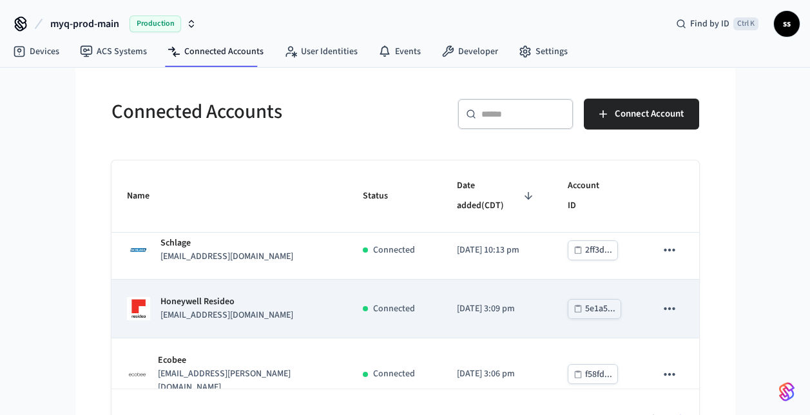
click at [334, 323] on td "Honeywell Resideo [EMAIL_ADDRESS][DOMAIN_NAME]" at bounding box center [229, 309] width 236 height 59
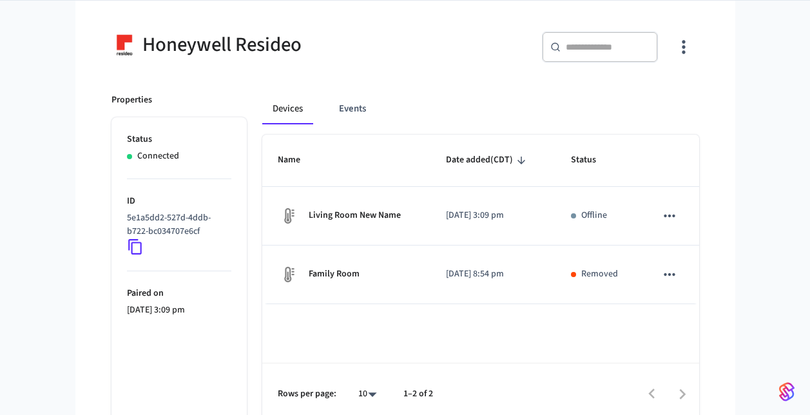
scroll to position [105, 0]
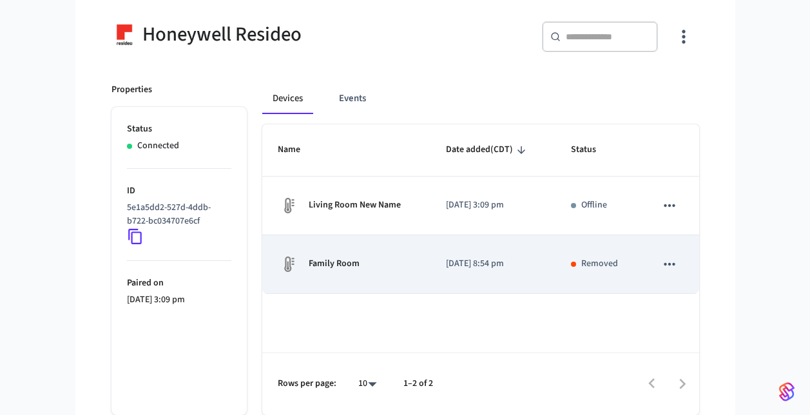
click at [399, 272] on div "Family Room" at bounding box center [346, 264] width 137 height 21
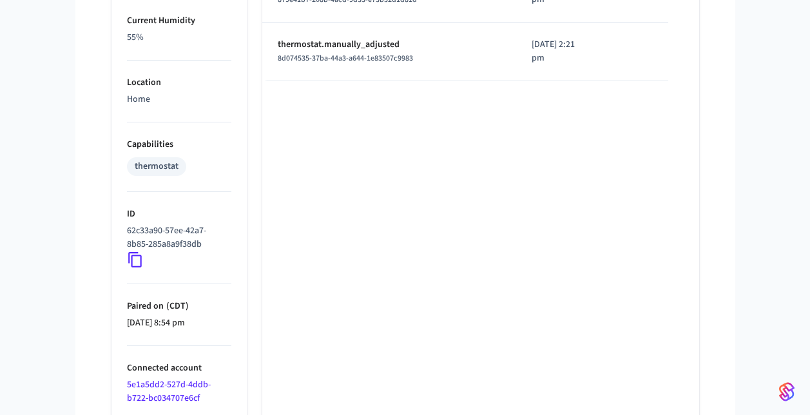
scroll to position [787, 0]
click at [134, 265] on icon at bounding box center [135, 259] width 17 height 17
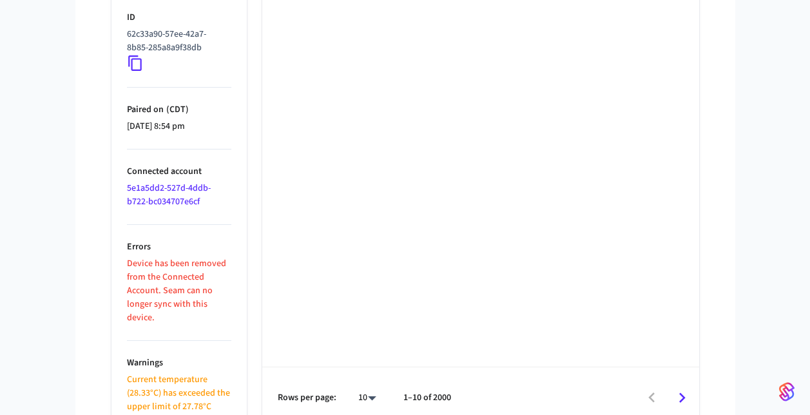
scroll to position [996, 0]
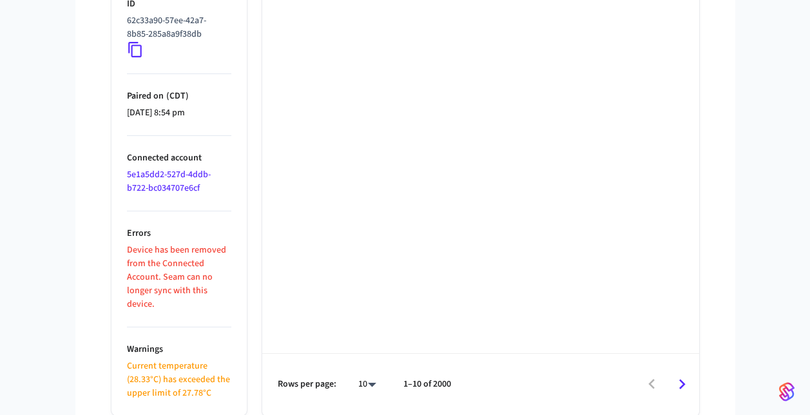
click at [189, 171] on link "5e1a5dd2-527d-4ddb-b722-bc034707e6cf" at bounding box center [169, 181] width 84 height 26
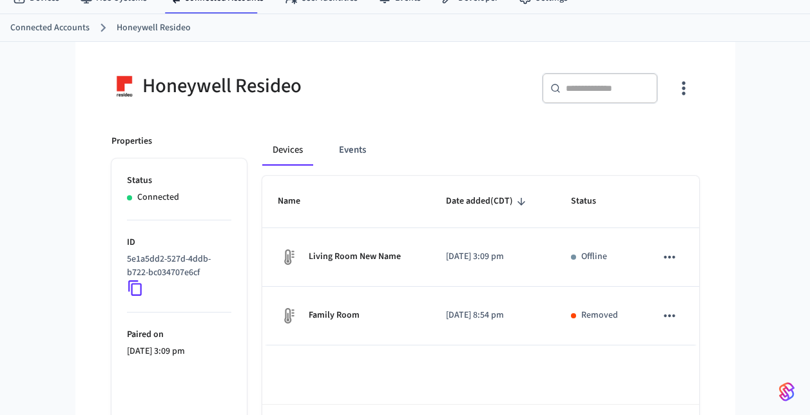
scroll to position [55, 0]
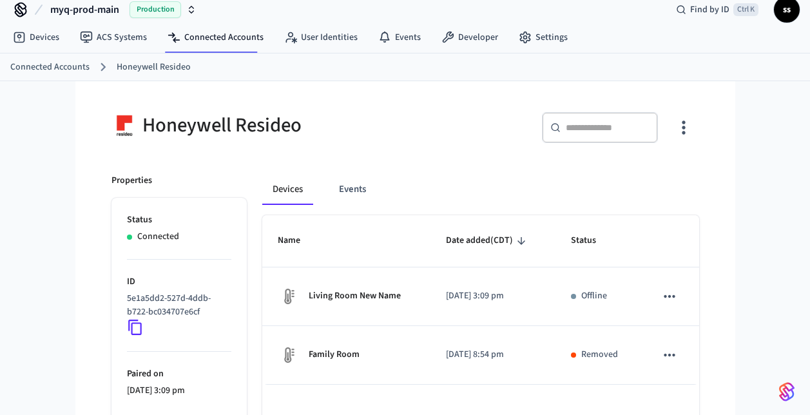
scroll to position [42, 0]
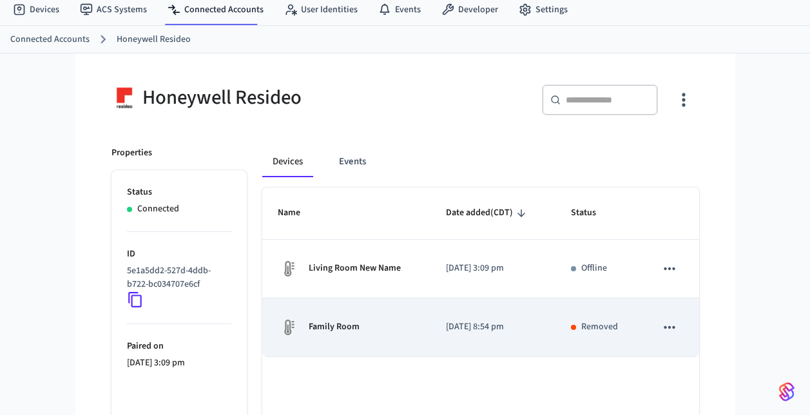
click at [367, 325] on div "Family Room" at bounding box center [346, 327] width 137 height 21
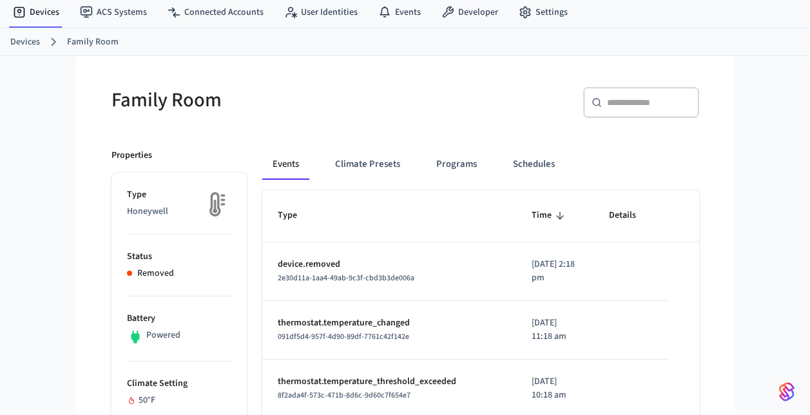
scroll to position [40, 0]
drag, startPoint x: 276, startPoint y: 276, endPoint x: 430, endPoint y: 282, distance: 154.7
click at [430, 282] on td "device.removed 2e30d11a-1aa4-49ab-9c3f-cbd3b3de006a" at bounding box center [389, 271] width 254 height 59
copy span "2e30d11a-1aa4-49ab-9c3f-cbd3b3de006a"
click at [482, 10] on link "Developer" at bounding box center [469, 11] width 77 height 23
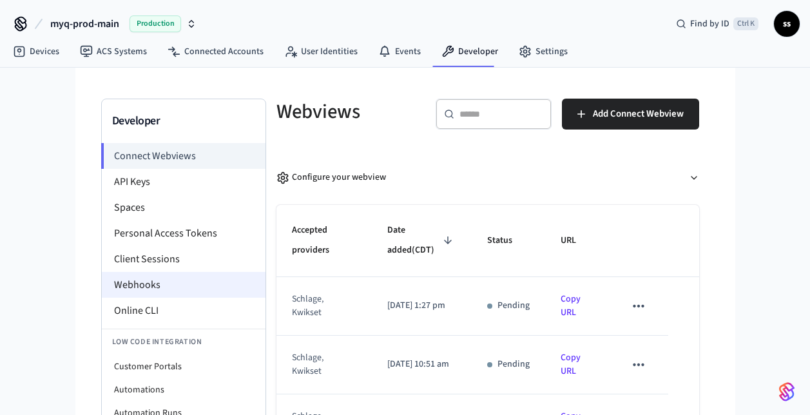
click at [178, 286] on li "Webhooks" at bounding box center [184, 285] width 164 height 26
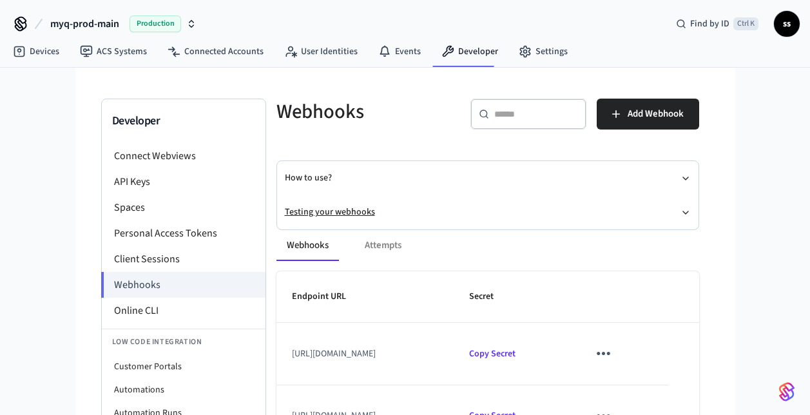
click at [347, 211] on button "Testing your webhooks" at bounding box center [488, 212] width 406 height 34
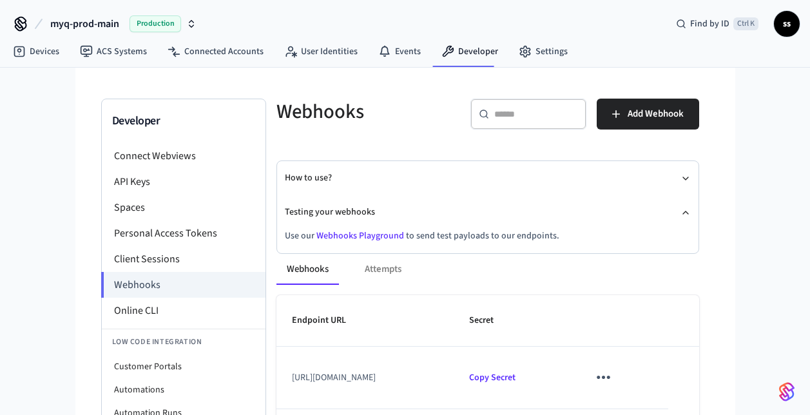
click at [365, 234] on link "Webhooks Playground" at bounding box center [360, 235] width 88 height 13
click at [43, 48] on link "Devices" at bounding box center [36, 51] width 67 height 23
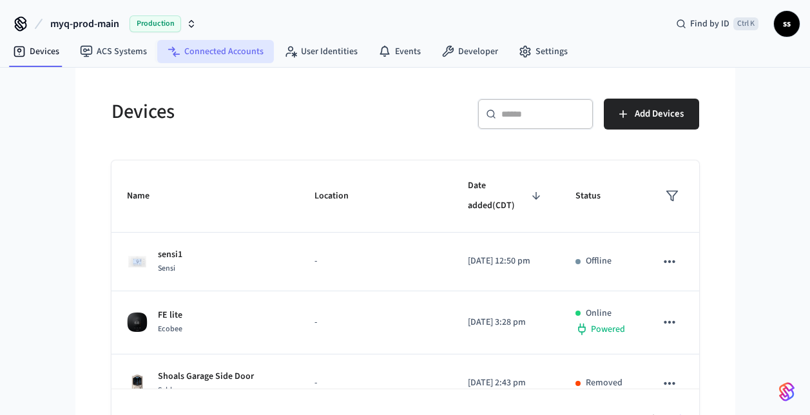
click at [226, 48] on link "Connected Accounts" at bounding box center [215, 51] width 117 height 23
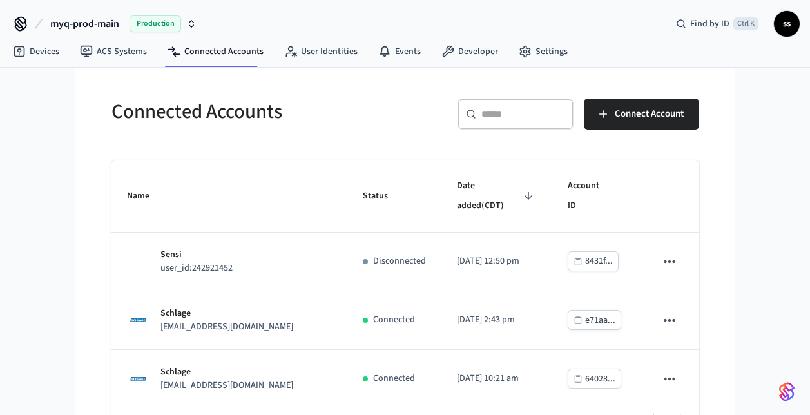
click at [68, 24] on span "myq-prod-main" at bounding box center [84, 23] width 69 height 15
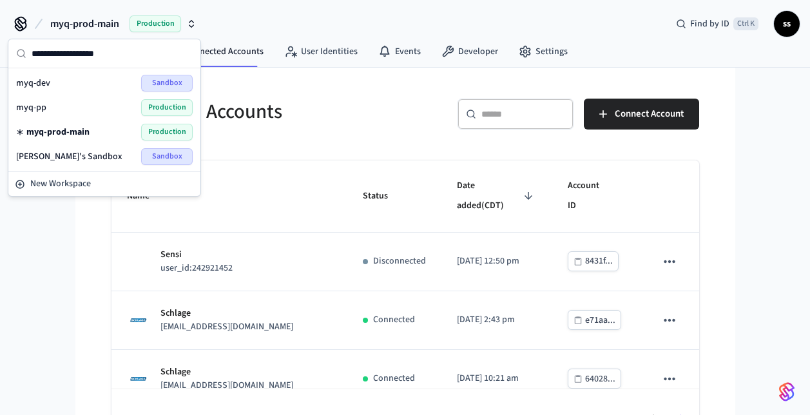
click at [55, 108] on div "myq-pp Production" at bounding box center [104, 107] width 176 height 17
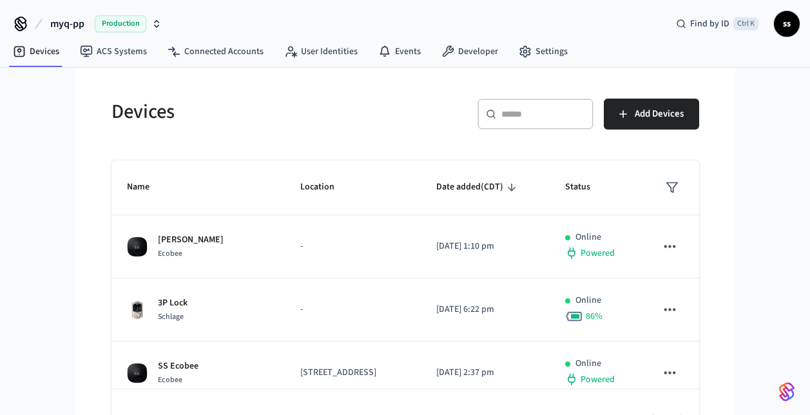
click at [538, 100] on div "​ ​" at bounding box center [535, 114] width 116 height 31
click at [559, 121] on div "​ ​" at bounding box center [535, 114] width 116 height 31
paste input "**********"
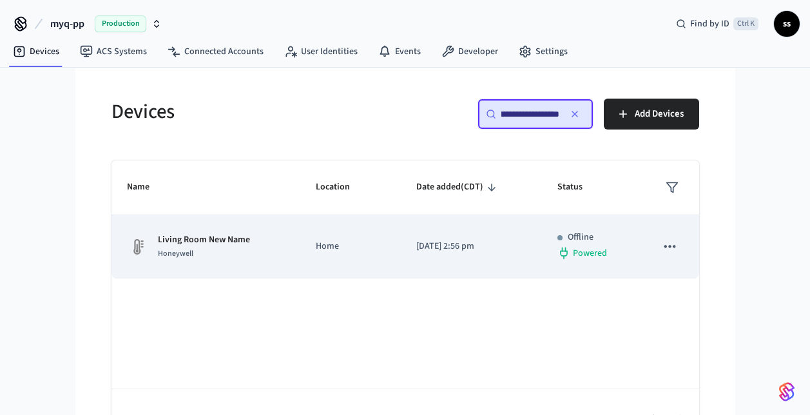
type input "**********"
click at [378, 256] on td "Home" at bounding box center [350, 246] width 100 height 63
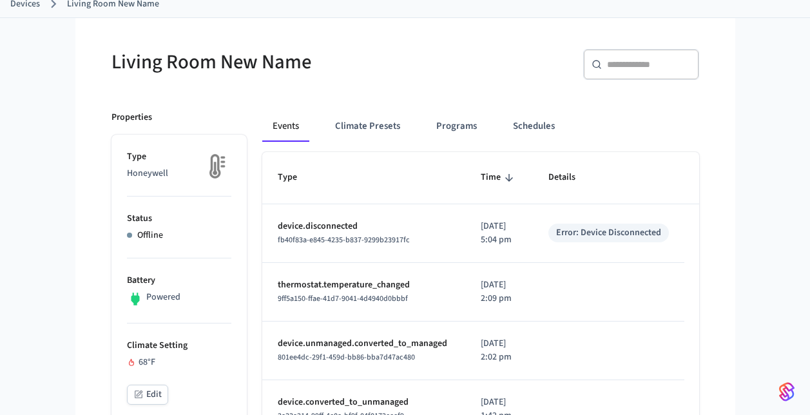
scroll to position [78, 0]
drag, startPoint x: 275, startPoint y: 241, endPoint x: 419, endPoint y: 242, distance: 143.6
click at [419, 242] on td "device.disconnected fb40f83a-e845-4235-b837-9299b23917fc" at bounding box center [363, 233] width 203 height 59
copy span "fb40f83a-e845-4235-b837-9299b23917fc"
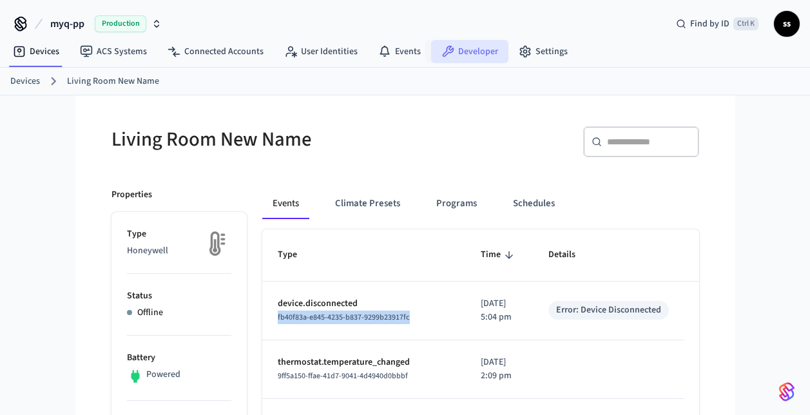
click at [451, 48] on link "Developer" at bounding box center [469, 51] width 77 height 23
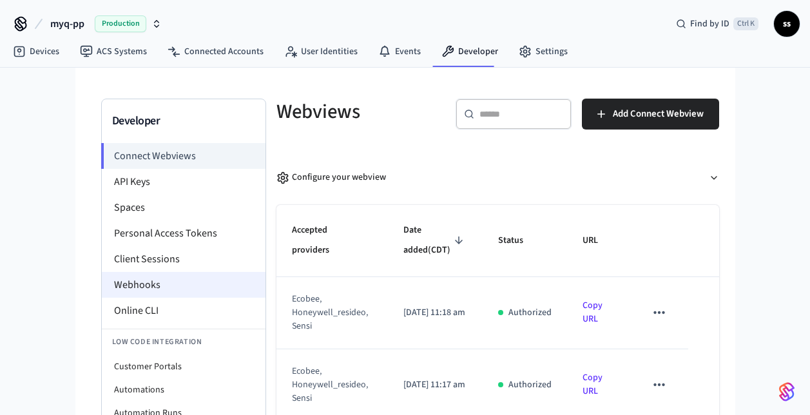
click at [137, 286] on li "Webhooks" at bounding box center [184, 285] width 164 height 26
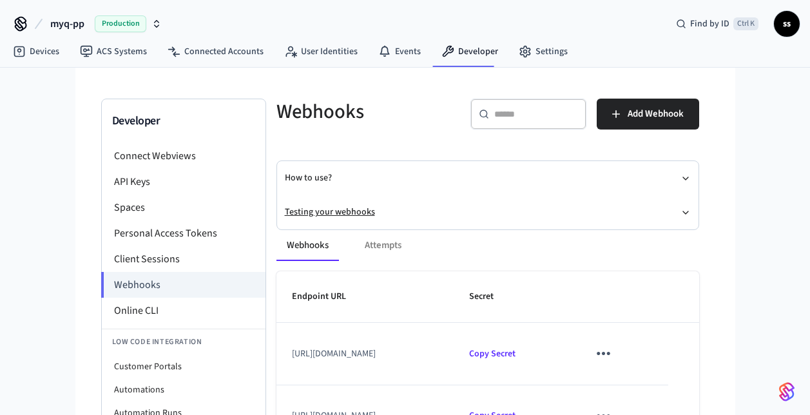
click at [345, 212] on button "Testing your webhooks" at bounding box center [488, 212] width 406 height 34
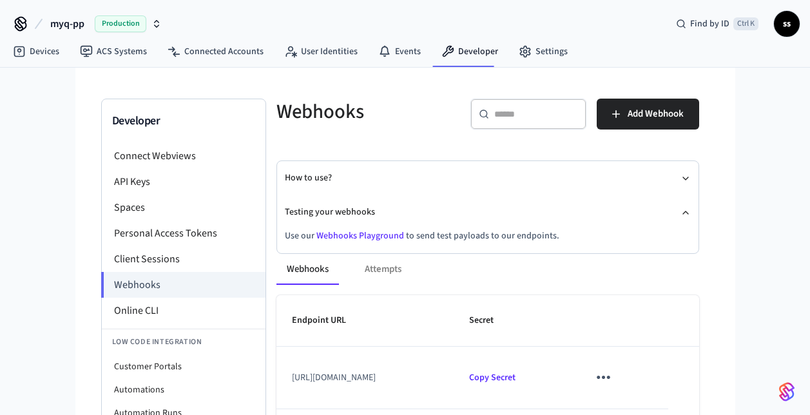
click at [354, 239] on div "Webhooks Attempts Endpoint URL Secret https://partner-devices-webhook-pp.myqops…" at bounding box center [480, 416] width 438 height 357
click at [337, 234] on link "Webhooks Playground" at bounding box center [360, 235] width 88 height 13
click at [89, 21] on button "myq-pp Production" at bounding box center [105, 23] width 119 height 27
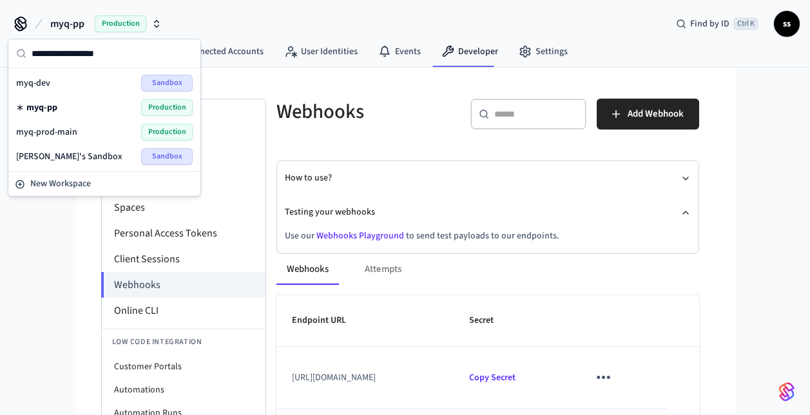
click at [70, 129] on span "myq-prod-main" at bounding box center [46, 132] width 61 height 13
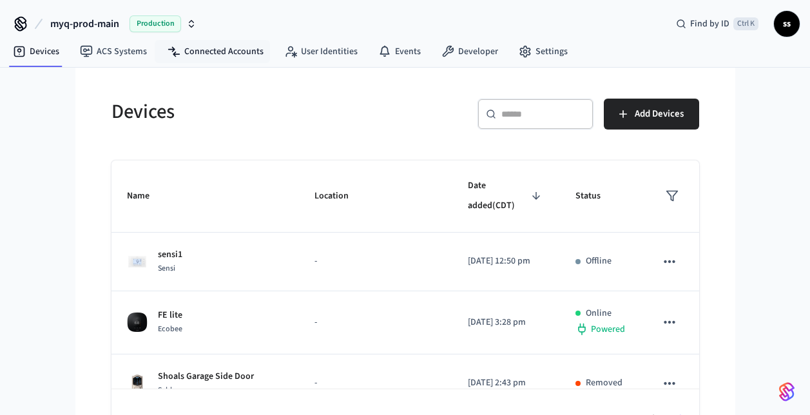
click at [221, 63] on nav "Devices ACS Systems Connected Accounts User Identities Events Developer Settings" at bounding box center [290, 52] width 575 height 30
click at [204, 47] on link "Connected Accounts" at bounding box center [215, 51] width 117 height 23
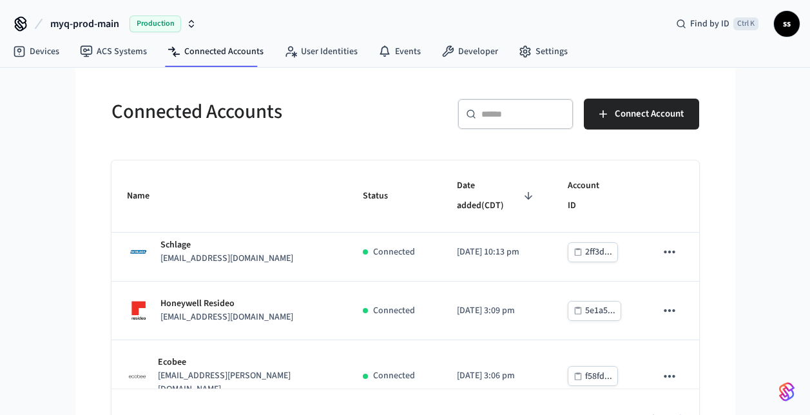
scroll to position [243, 0]
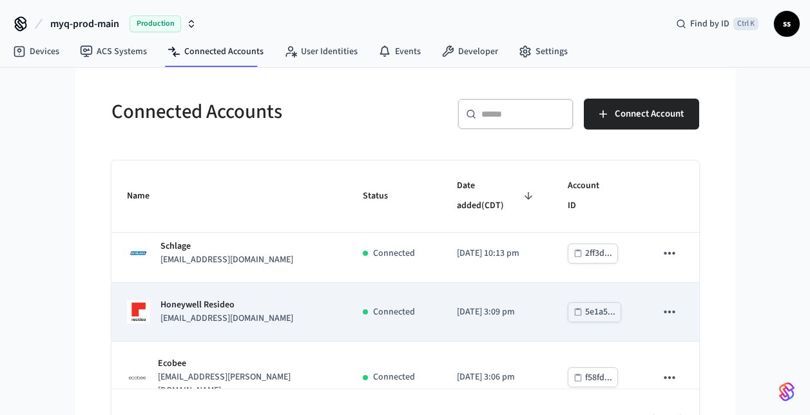
click at [274, 320] on div "Honeywell Resideo jsamcham91@gmail.com" at bounding box center [229, 311] width 205 height 27
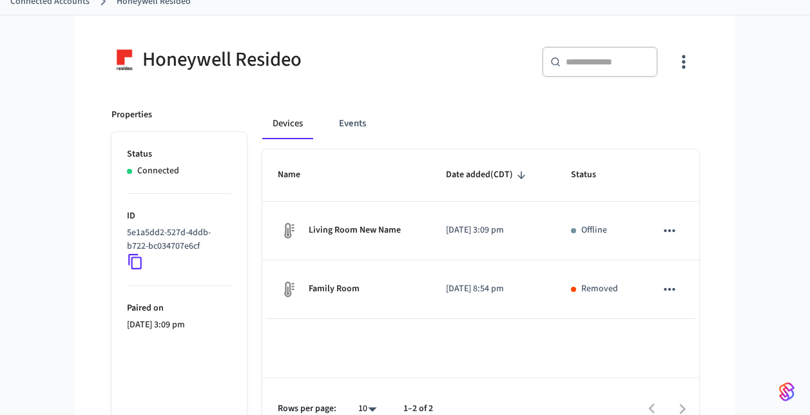
scroll to position [93, 0]
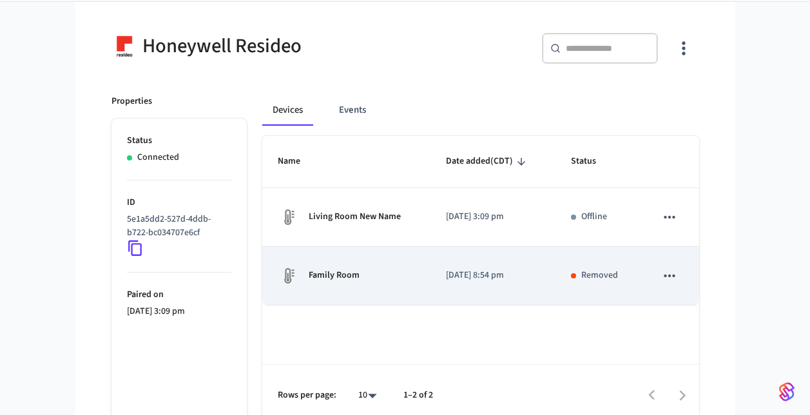
click at [418, 284] on td "Family Room" at bounding box center [346, 276] width 168 height 59
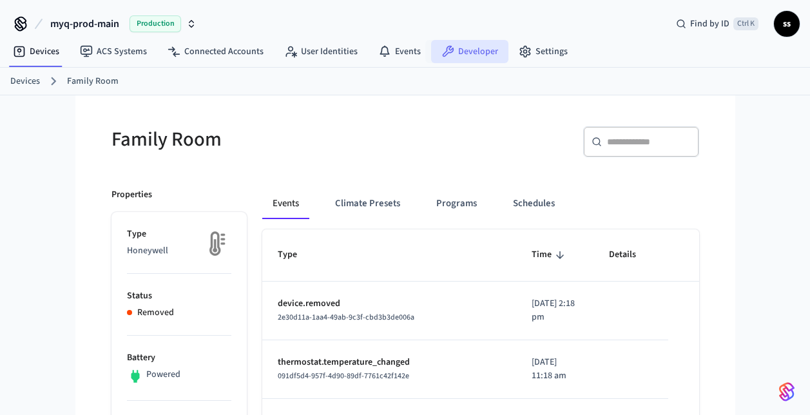
click at [450, 56] on link "Developer" at bounding box center [469, 51] width 77 height 23
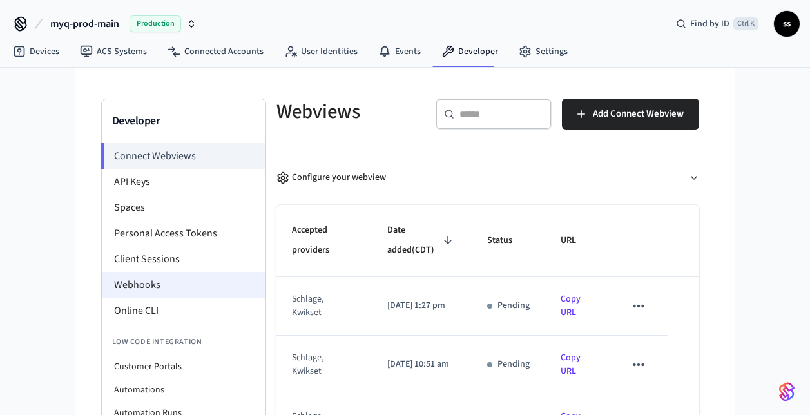
click at [158, 281] on li "Webhooks" at bounding box center [184, 285] width 164 height 26
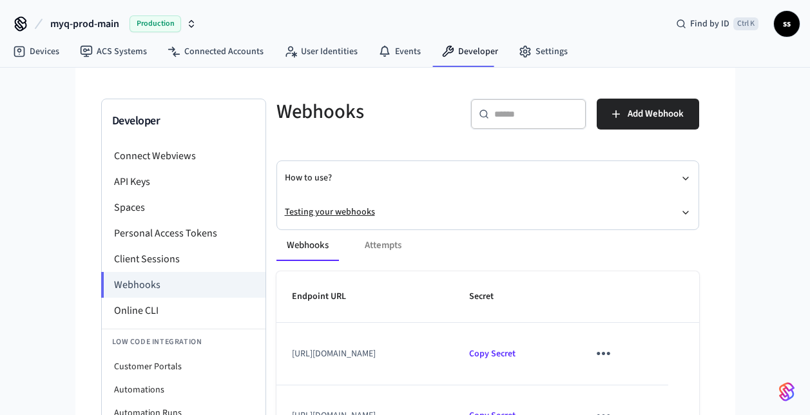
click at [337, 212] on button "Testing your webhooks" at bounding box center [488, 212] width 406 height 34
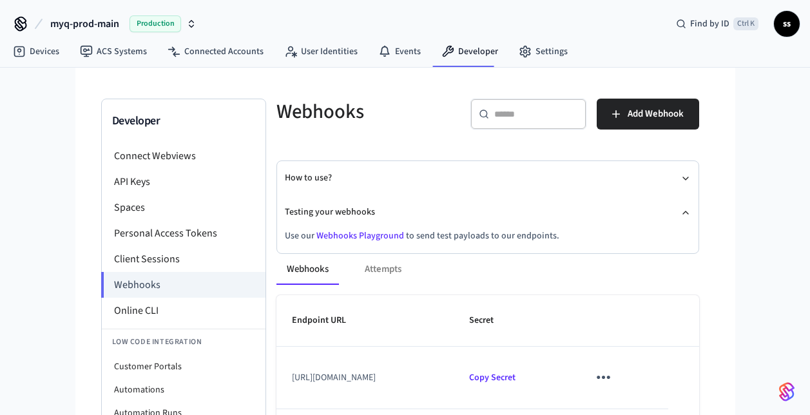
click at [349, 236] on link "Webhooks Playground" at bounding box center [360, 235] width 88 height 13
click at [43, 44] on link "Devices" at bounding box center [36, 51] width 67 height 23
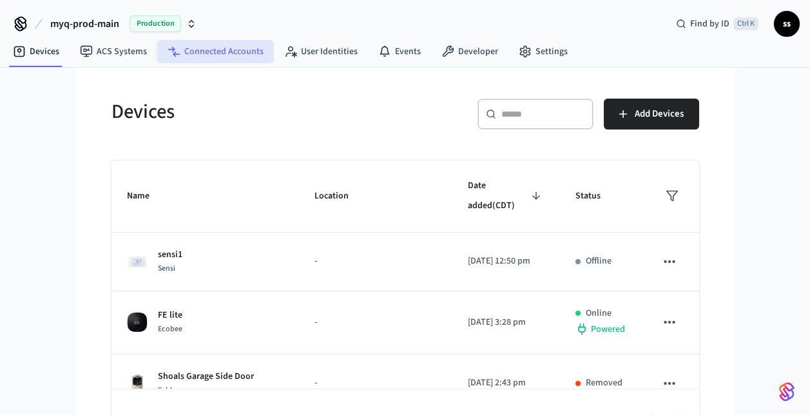
click at [233, 44] on link "Connected Accounts" at bounding box center [215, 51] width 117 height 23
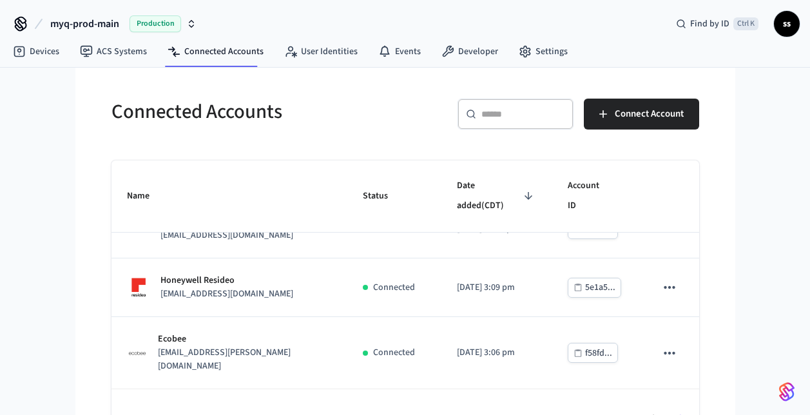
scroll to position [274, 0]
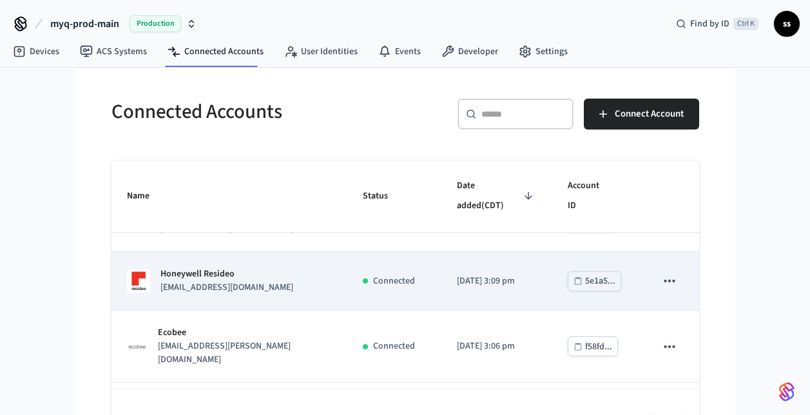
click at [316, 289] on div "Honeywell Resideo jsamcham91@gmail.com" at bounding box center [229, 280] width 205 height 27
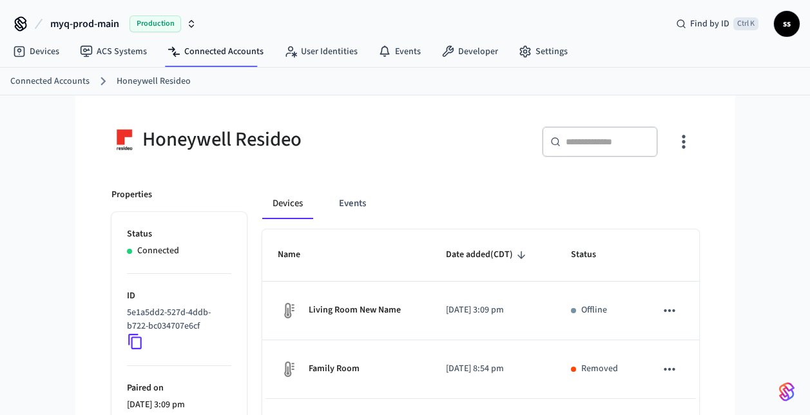
scroll to position [105, 0]
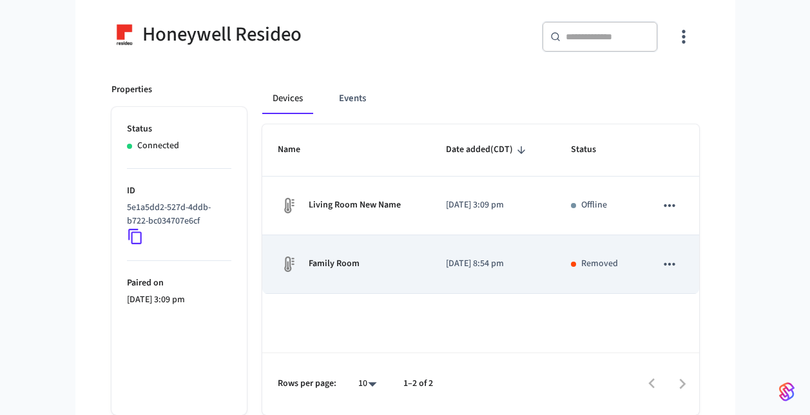
click at [394, 256] on div "Family Room" at bounding box center [346, 264] width 137 height 21
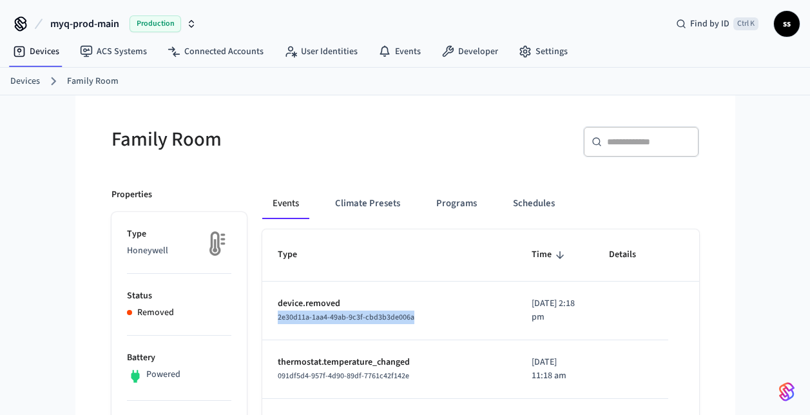
drag, startPoint x: 275, startPoint y: 318, endPoint x: 421, endPoint y: 317, distance: 146.2
click at [421, 317] on td "device.removed 2e30d11a-1aa4-49ab-9c3f-cbd3b3de006a" at bounding box center [389, 310] width 254 height 59
copy span "2e30d11a-1aa4-49ab-9c3f-cbd3b3de006a"
click at [114, 22] on span "myq-prod-main" at bounding box center [84, 23] width 69 height 15
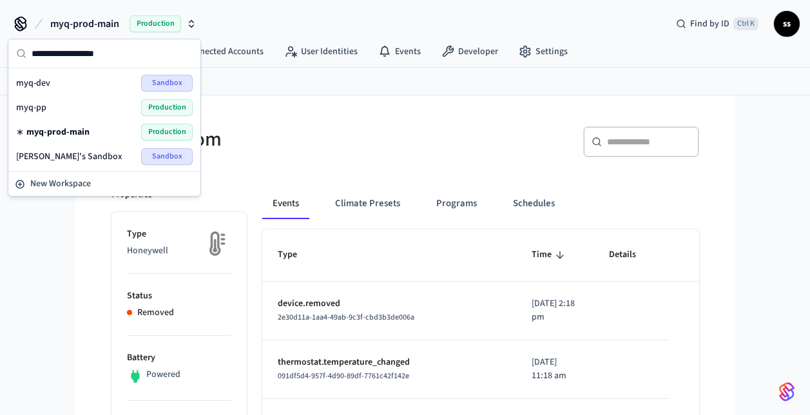
click at [167, 107] on span "Production" at bounding box center [167, 107] width 52 height 17
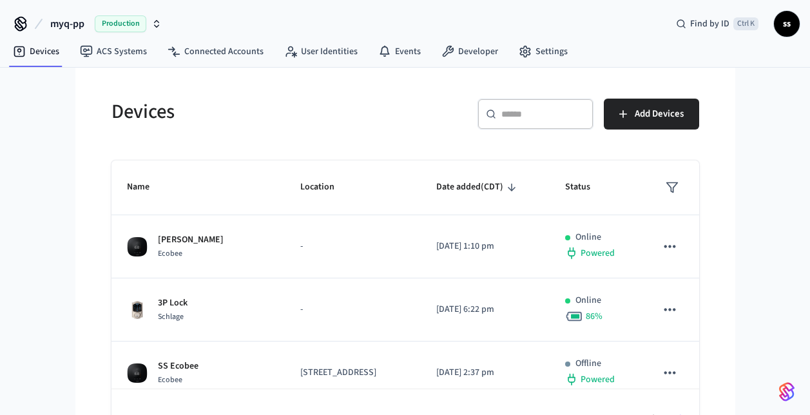
click at [506, 127] on div "​ ​" at bounding box center [535, 114] width 116 height 31
paste input "**********"
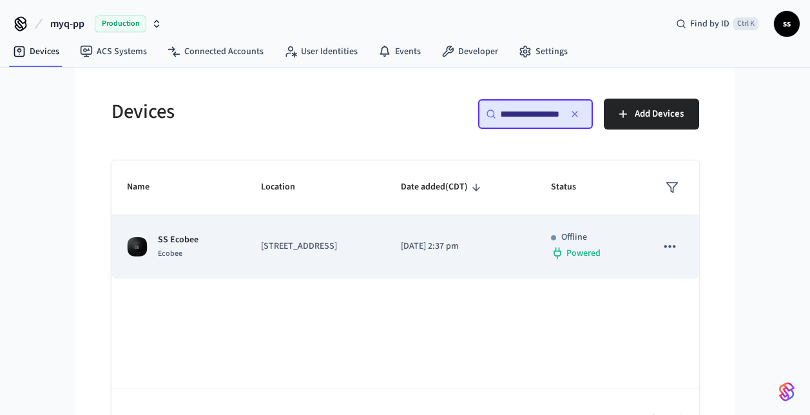
type input "**********"
click at [365, 260] on td "300 Windsor Drive, Oak Brook, IL, 60523, US" at bounding box center [315, 246] width 140 height 63
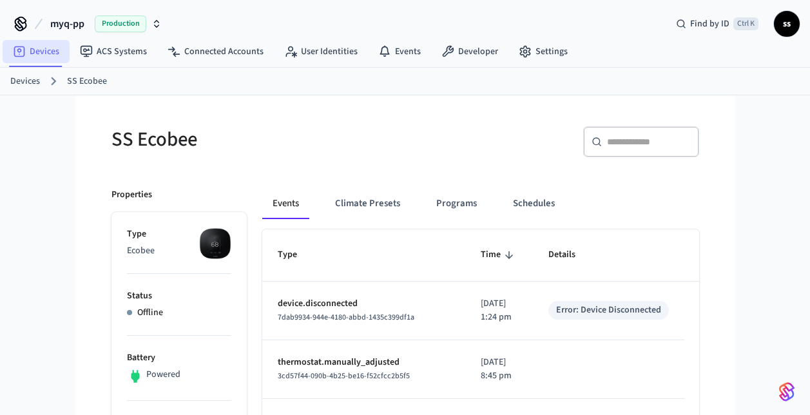
click at [33, 46] on link "Devices" at bounding box center [36, 51] width 67 height 23
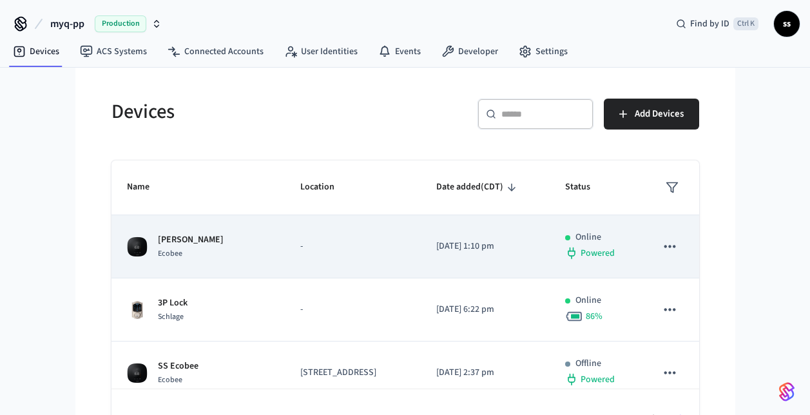
click at [240, 259] on div "oleg Ecobee Ecobee" at bounding box center [198, 246] width 142 height 27
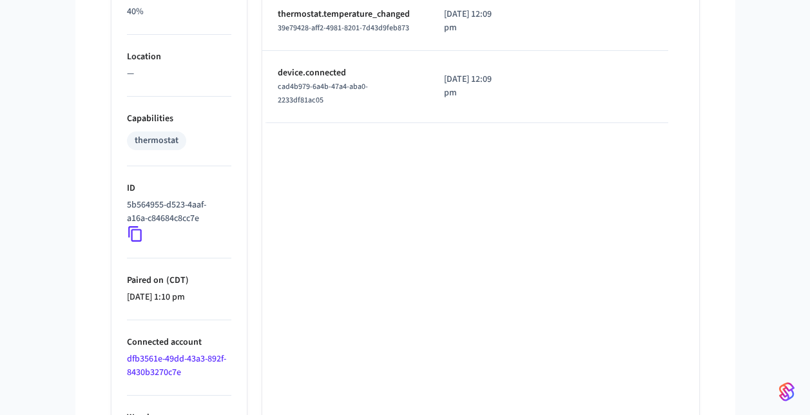
scroll to position [813, 0]
click at [132, 234] on icon at bounding box center [135, 232] width 14 height 15
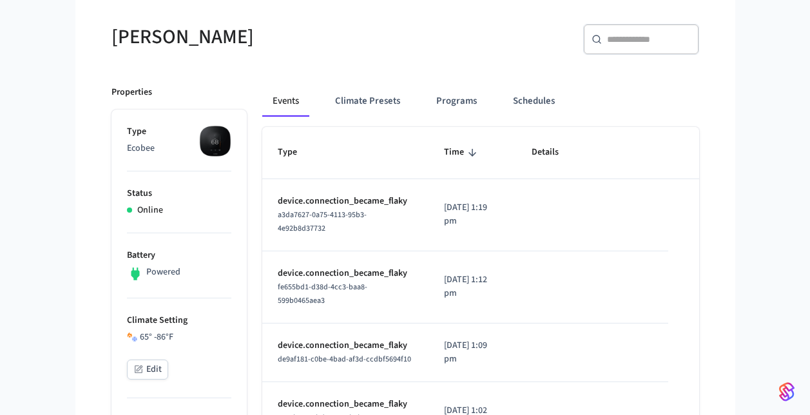
scroll to position [0, 0]
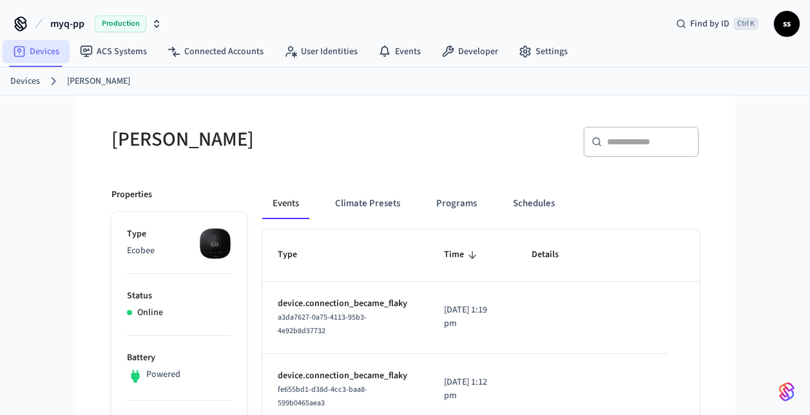
click at [36, 55] on link "Devices" at bounding box center [36, 51] width 67 height 23
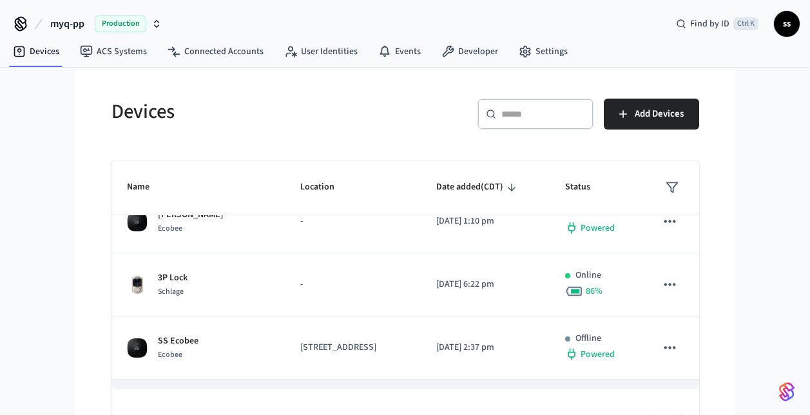
scroll to position [24, 0]
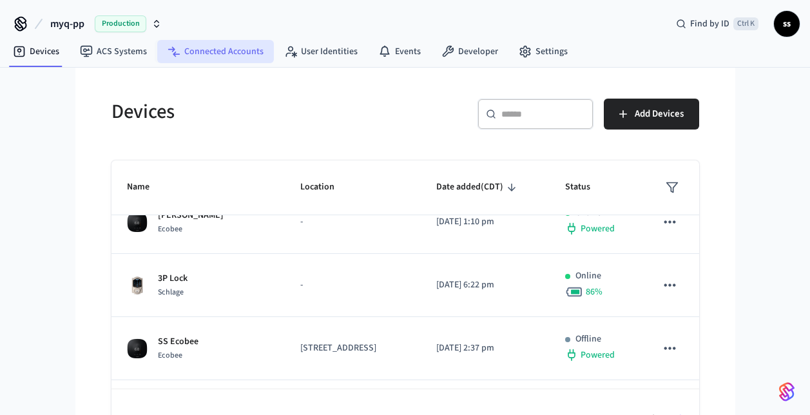
click at [211, 55] on link "Connected Accounts" at bounding box center [215, 51] width 117 height 23
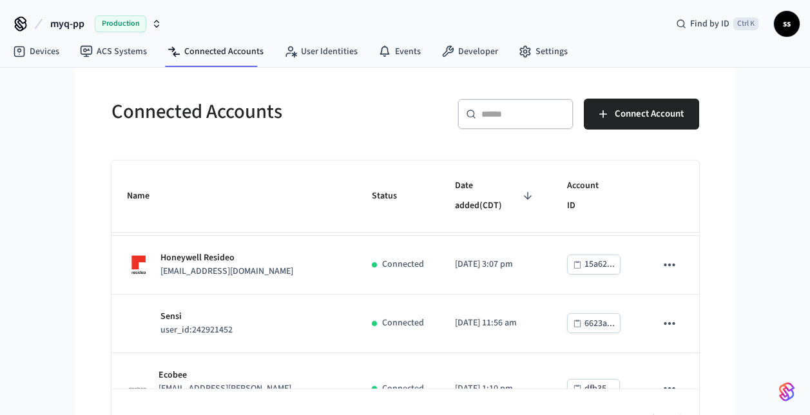
scroll to position [68, 0]
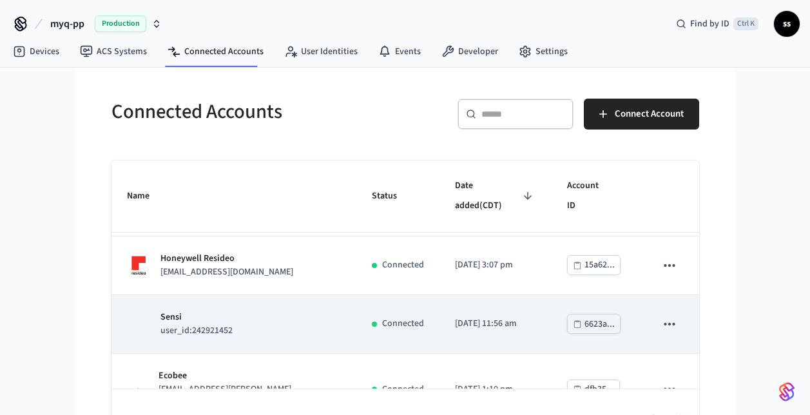
click at [286, 315] on div "Sensi user_id:242921452" at bounding box center [234, 323] width 214 height 27
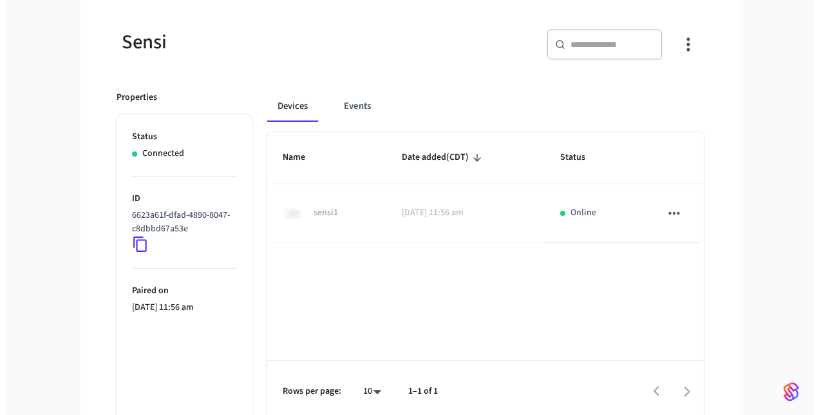
scroll to position [105, 0]
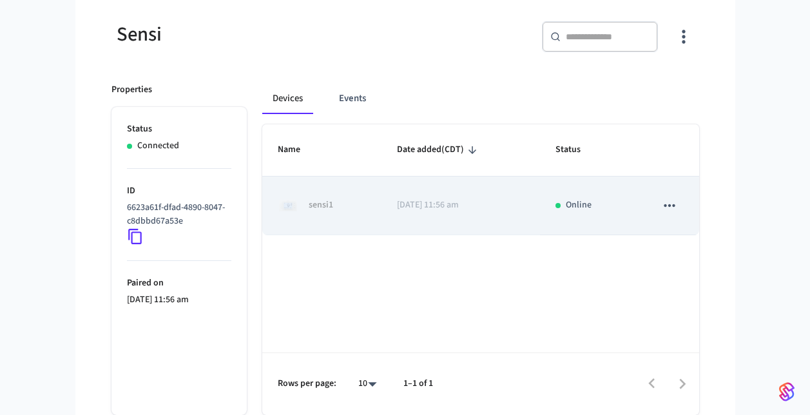
click at [398, 210] on p "2025/07/30 at 11:56 am" at bounding box center [461, 205] width 128 height 14
click at [668, 205] on icon "sticky table" at bounding box center [669, 205] width 17 height 17
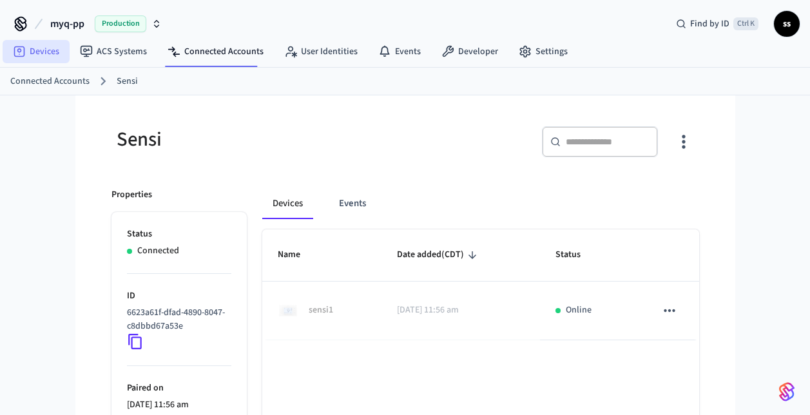
click at [42, 53] on link "Devices" at bounding box center [36, 51] width 67 height 23
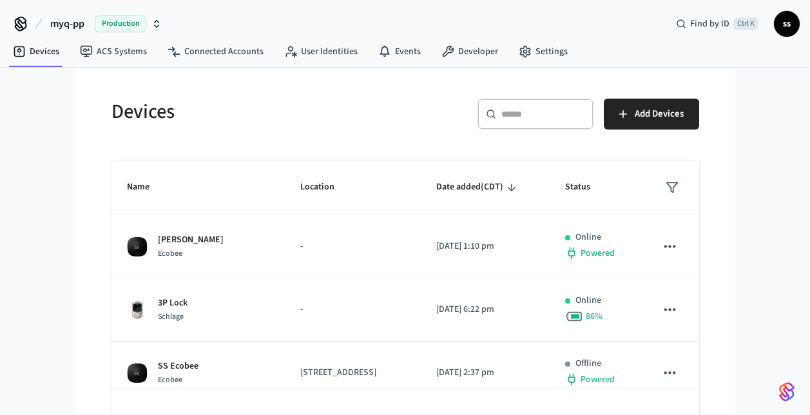
click at [552, 101] on div "​ ​" at bounding box center [535, 114] width 116 height 31
paste input "**********"
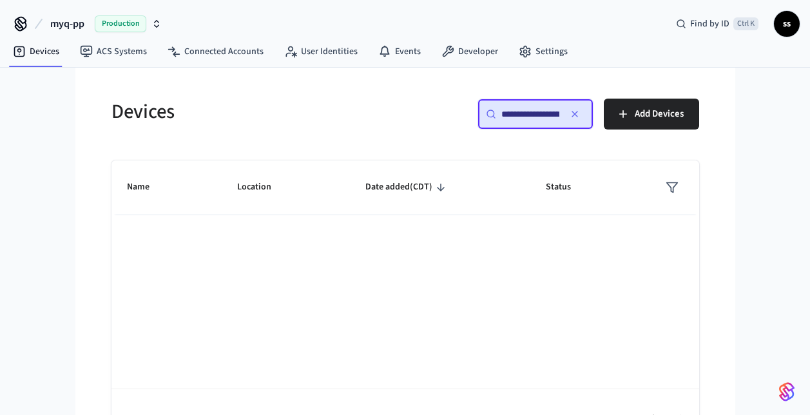
click at [501, 118] on input "**********" at bounding box center [530, 114] width 58 height 13
type input "**********"
click at [82, 23] on span "myq-pp" at bounding box center [67, 23] width 34 height 15
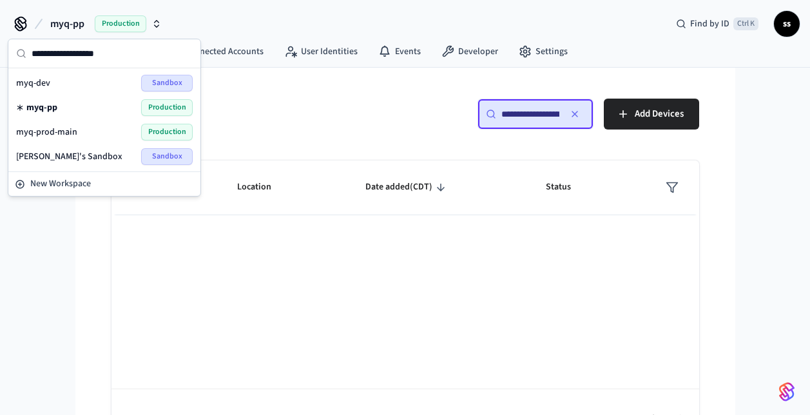
click at [151, 133] on span "Production" at bounding box center [167, 132] width 52 height 17
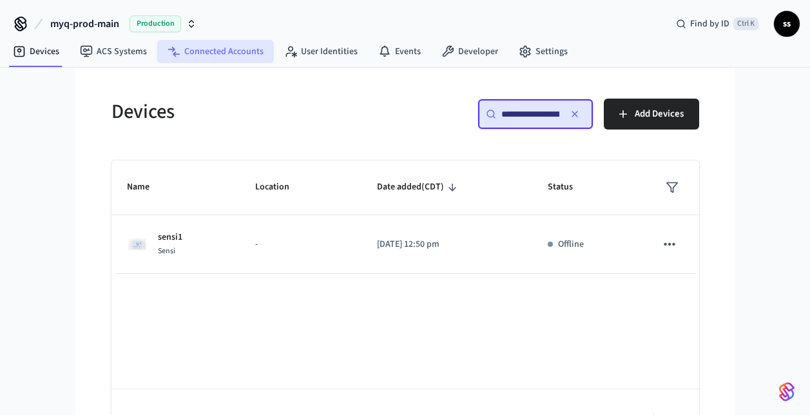
click at [218, 52] on link "Connected Accounts" at bounding box center [215, 51] width 117 height 23
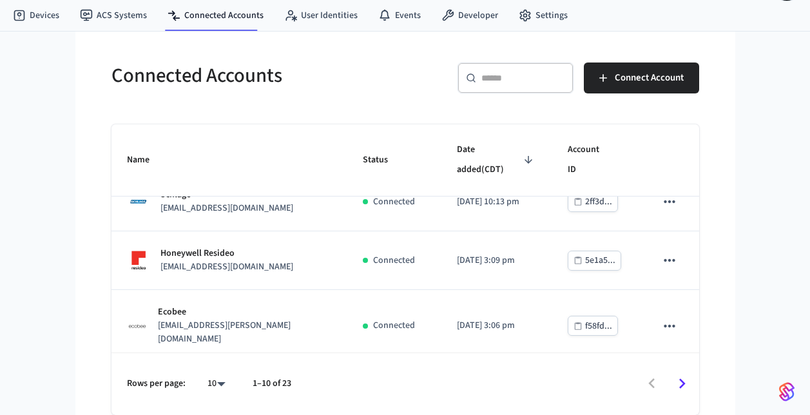
scroll to position [259, 0]
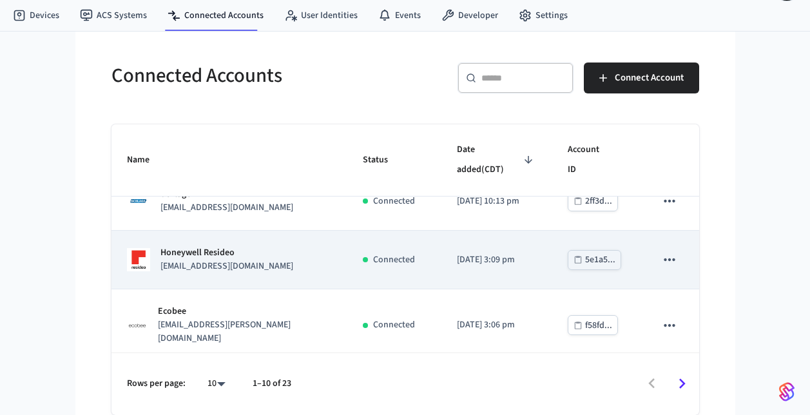
click at [292, 264] on div "Honeywell Resideo [EMAIL_ADDRESS][DOMAIN_NAME]" at bounding box center [229, 259] width 205 height 27
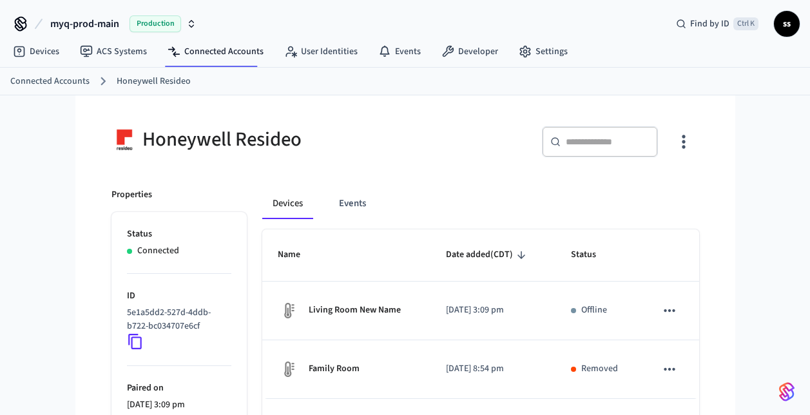
scroll to position [105, 0]
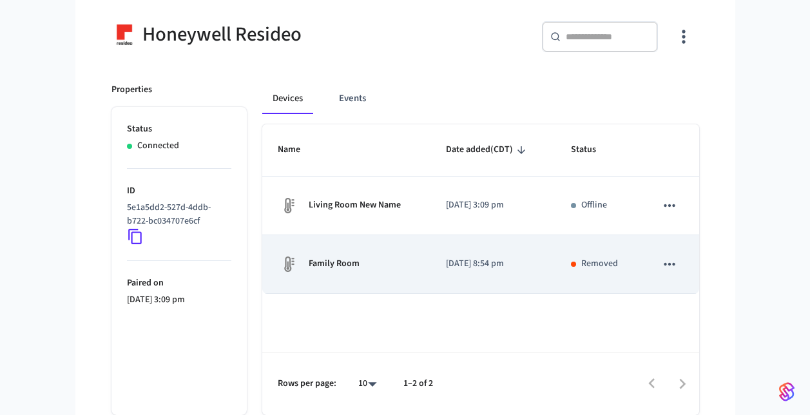
click at [394, 283] on td "Family Room" at bounding box center [346, 264] width 168 height 59
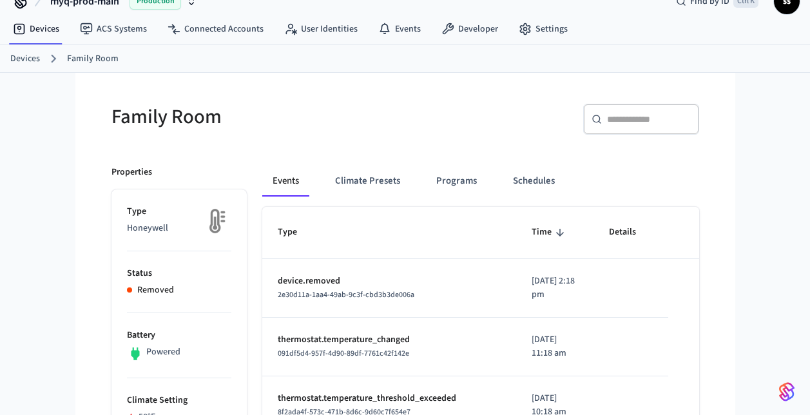
scroll to position [33, 0]
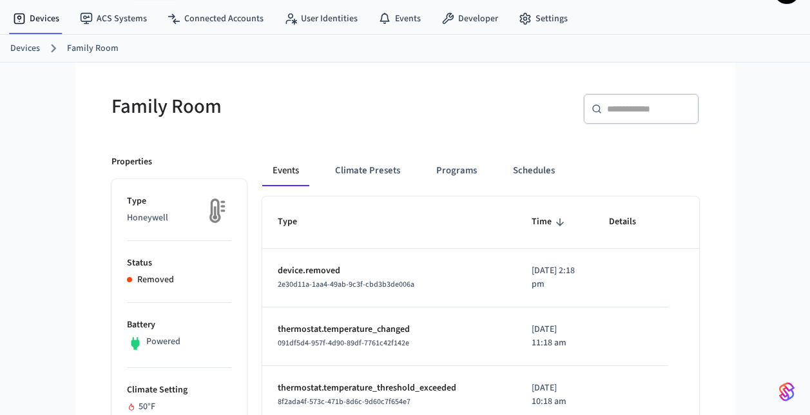
click at [314, 283] on span "2e30d11a-1aa4-49ab-9c3f-cbd3b3de006a" at bounding box center [346, 284] width 137 height 11
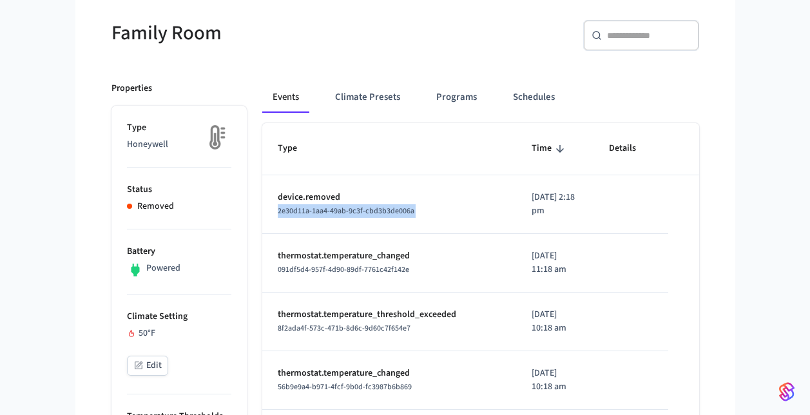
scroll to position [0, 0]
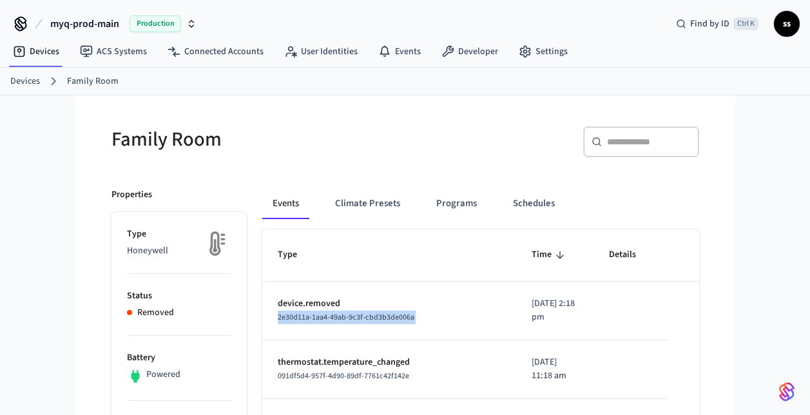
copy span "2e30d11a-1aa4-49ab-9c3f-cbd3b3de006a"
click at [102, 26] on span "myq-prod-main" at bounding box center [84, 23] width 69 height 15
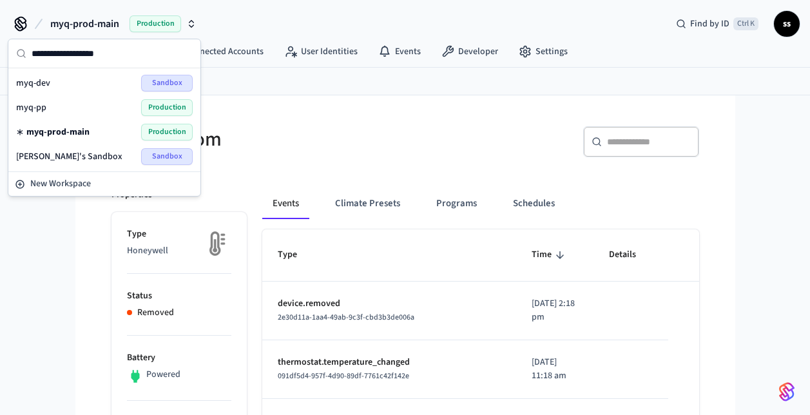
click at [71, 136] on span "myq-prod-main" at bounding box center [57, 132] width 63 height 13
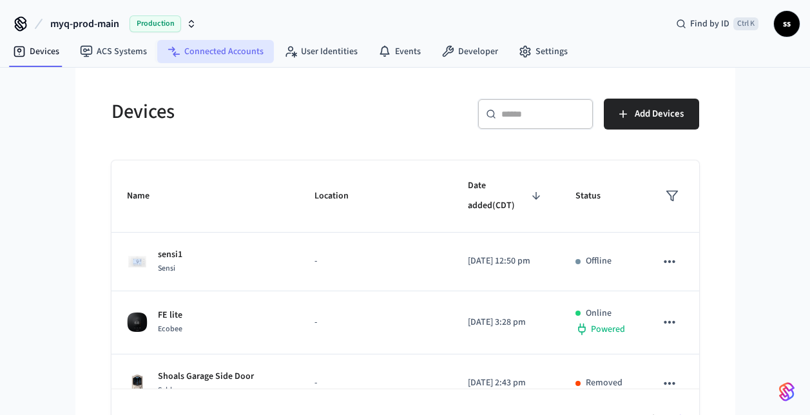
click at [235, 48] on link "Connected Accounts" at bounding box center [215, 51] width 117 height 23
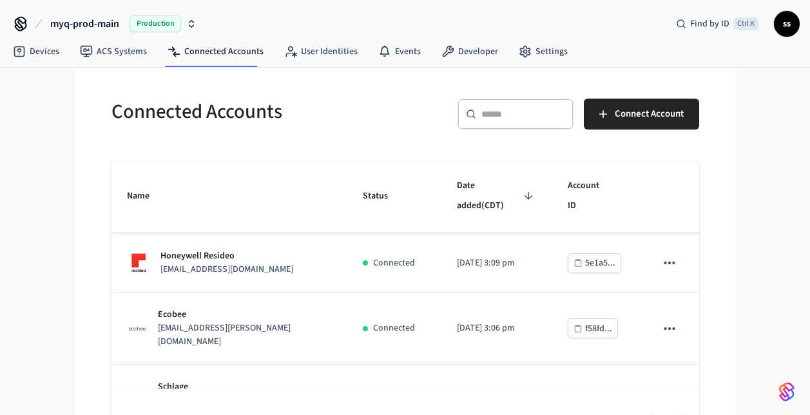
scroll to position [292, 0]
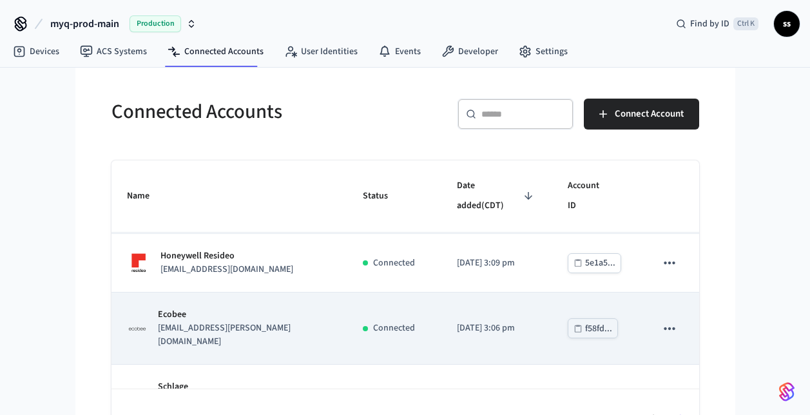
click at [299, 324] on p "[EMAIL_ADDRESS][PERSON_NAME][DOMAIN_NAME]" at bounding box center [245, 334] width 174 height 27
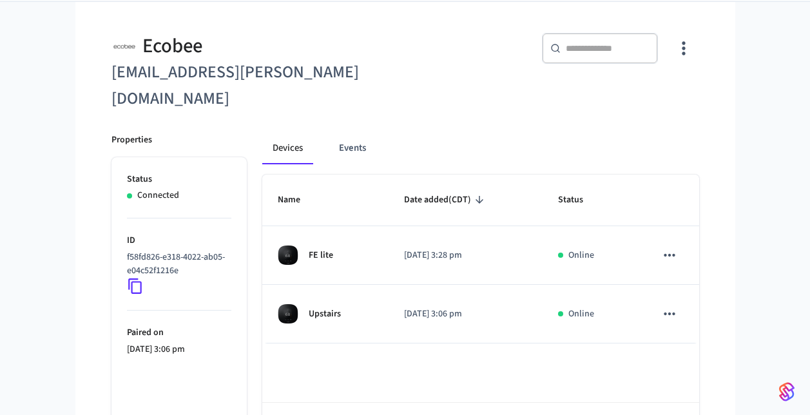
scroll to position [94, 0]
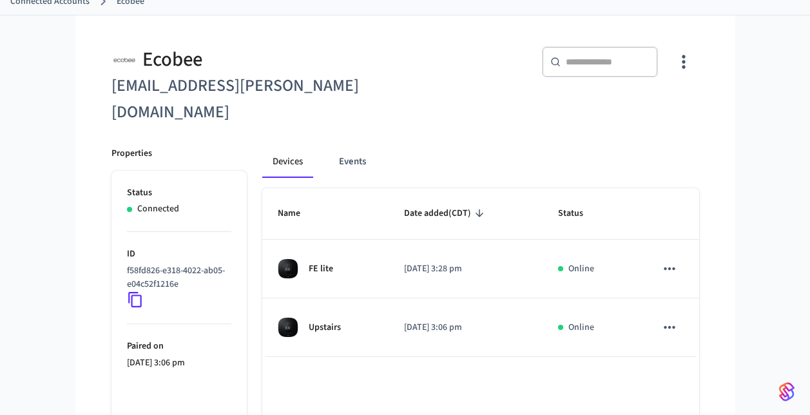
scroll to position [81, 0]
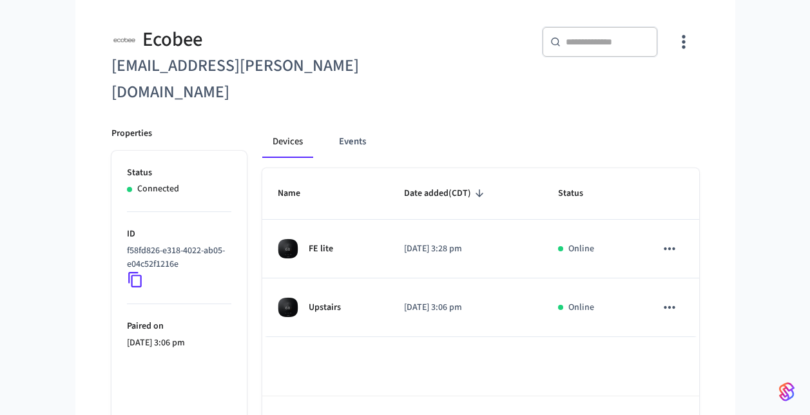
scroll to position [102, 0]
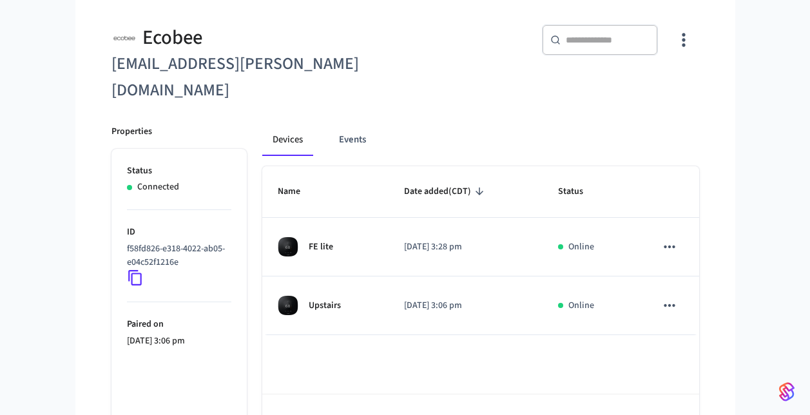
click at [427, 328] on div "Name Date added (CDT) Status FE lite [DATE] 3:28 pm Online Upstairs [DATE] 3:06…" at bounding box center [480, 311] width 437 height 290
